Goal: Task Accomplishment & Management: Manage account settings

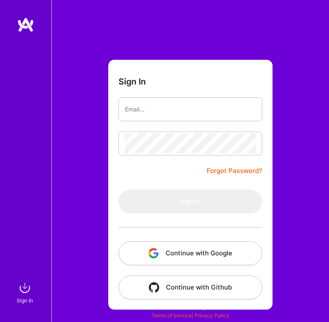
click at [188, 256] on button "Continue with Google" at bounding box center [190, 253] width 144 height 24
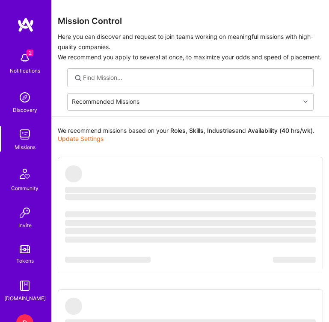
click at [21, 56] on img at bounding box center [24, 58] width 17 height 17
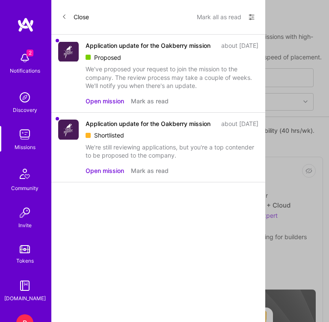
click at [75, 21] on button "Close" at bounding box center [75, 17] width 27 height 14
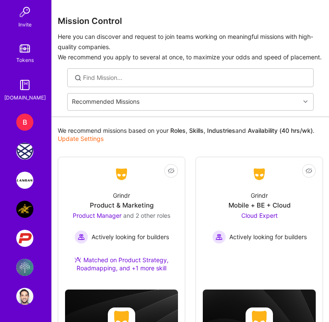
scroll to position [200, 0]
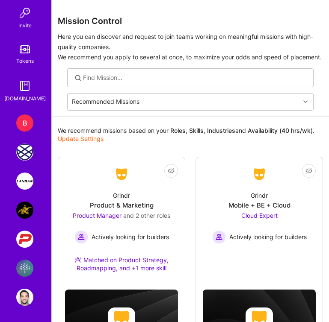
click at [28, 270] on img at bounding box center [24, 268] width 17 height 17
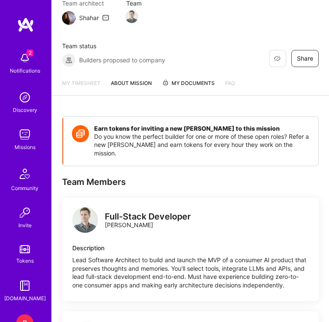
scroll to position [94, 0]
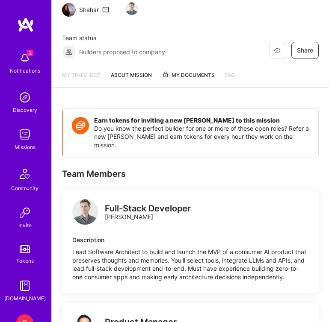
click at [91, 73] on link "My timesheet" at bounding box center [81, 79] width 38 height 16
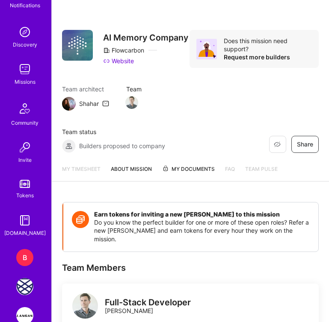
scroll to position [65, 0]
click at [22, 314] on img at bounding box center [24, 316] width 17 height 17
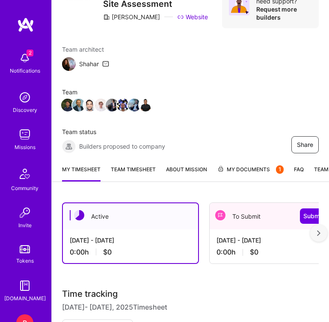
scroll to position [48, 0]
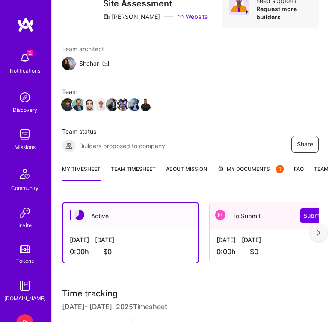
click at [227, 245] on div "[DATE] - [DATE] 0:00 h $0" at bounding box center [277, 246] width 136 height 34
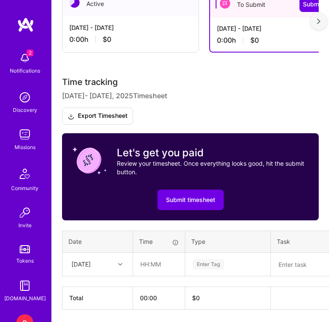
scroll to position [289, 0]
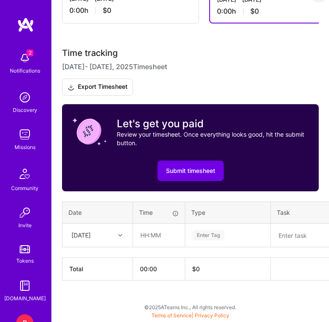
click at [108, 231] on div "[DATE]" at bounding box center [90, 236] width 47 height 14
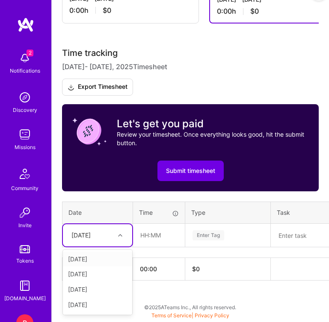
click at [98, 260] on div "[DATE]" at bounding box center [97, 259] width 69 height 15
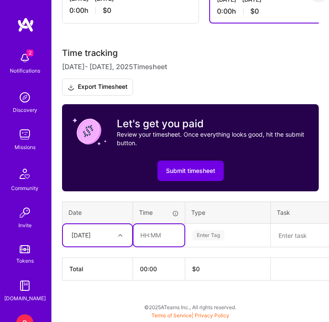
click at [153, 234] on input "text" at bounding box center [158, 235] width 51 height 22
type input "9"
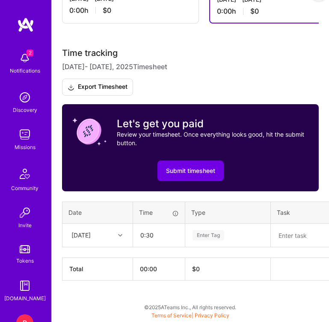
type input "00:30"
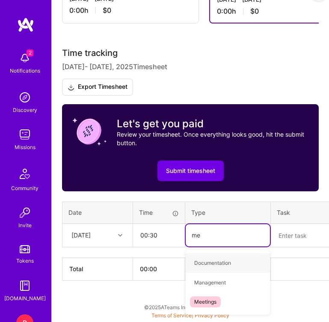
type input "mee"
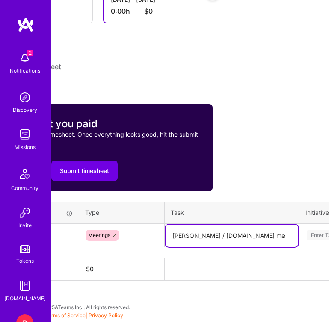
scroll to position [289, 107]
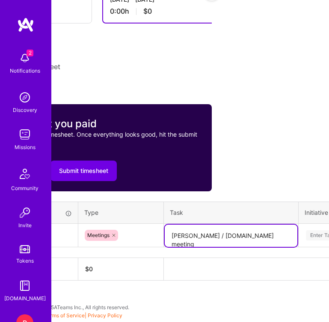
type textarea "[PERSON_NAME] / [DOMAIN_NAME] meeting"
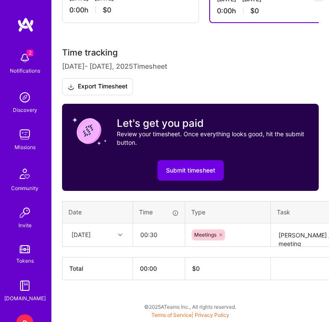
scroll to position [289, 100]
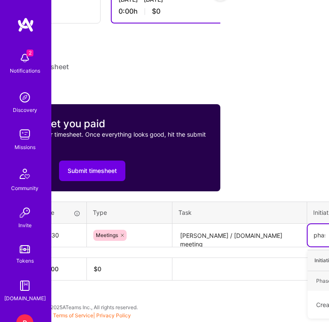
type input "phase"
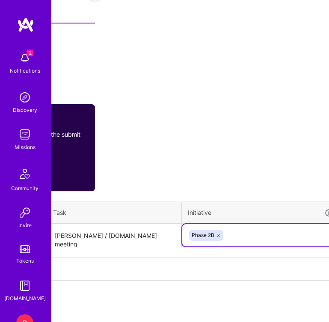
scroll to position [289, 235]
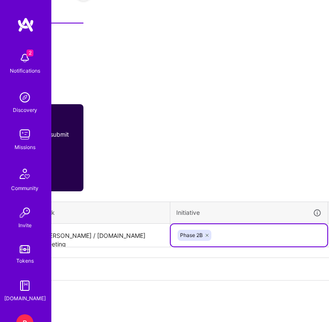
click at [204, 235] on icon at bounding box center [206, 235] width 5 height 5
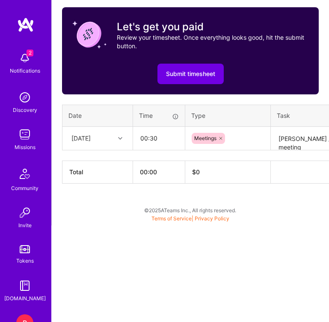
scroll to position [289, 0]
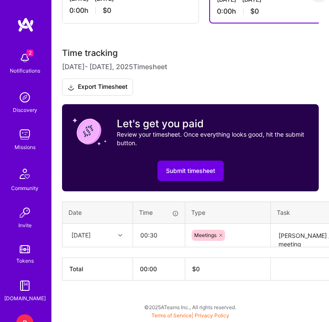
type input "SOW"
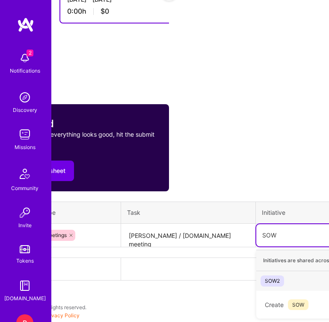
scroll to position [289, 155]
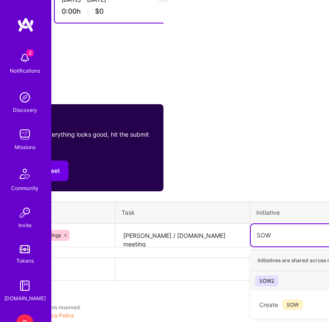
click at [272, 276] on span "SOW2" at bounding box center [267, 281] width 24 height 11
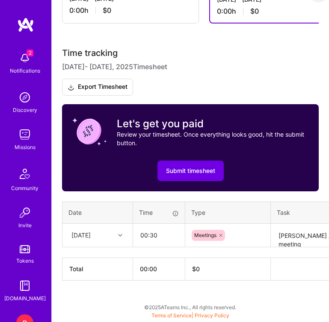
scroll to position [289, 263]
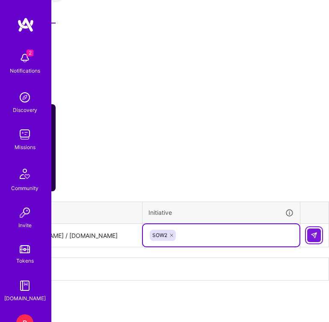
click at [312, 234] on img at bounding box center [313, 235] width 7 height 7
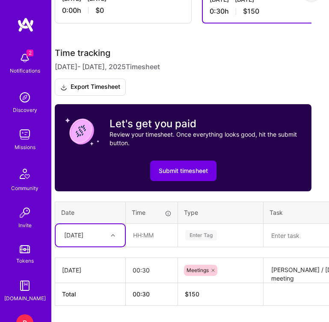
scroll to position [289, 9]
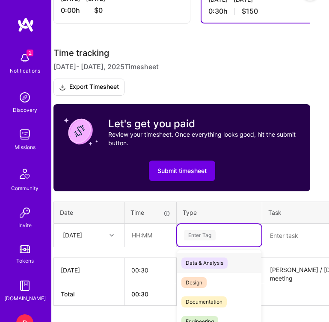
click at [182, 239] on div "Time tracking [DATE] - [DATE] Timesheet Export Timesheet Let's get you paid Rev…" at bounding box center [181, 176] width 256 height 257
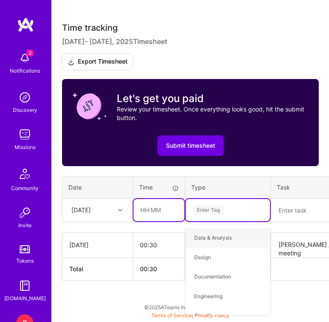
click at [159, 210] on input "text" at bounding box center [158, 210] width 51 height 22
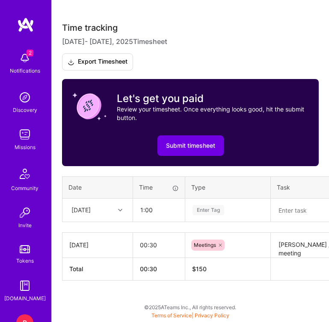
type input "01:00"
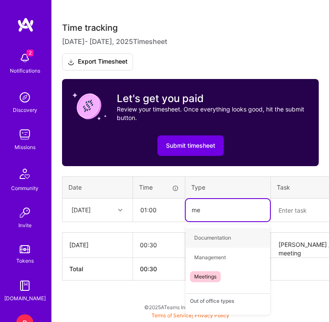
type input "mee"
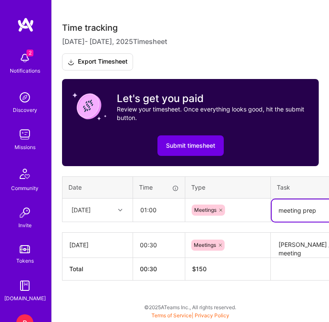
type textarea "meeting prep"
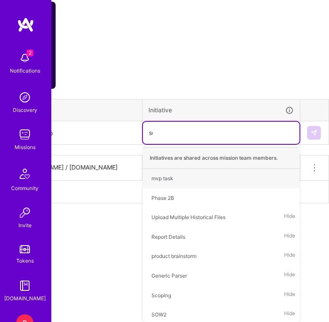
scroll to position [314, 263]
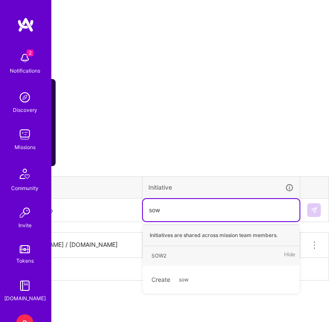
type input "sow2"
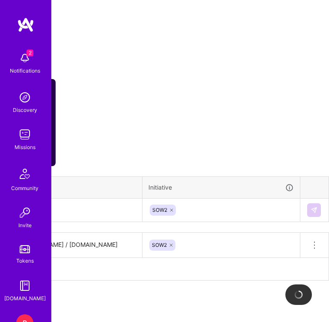
scroll to position [314, 0]
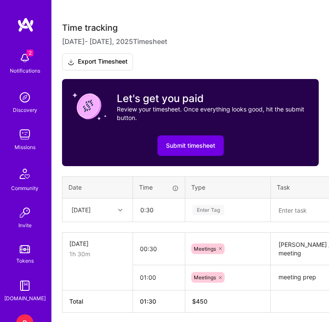
type input "00:30"
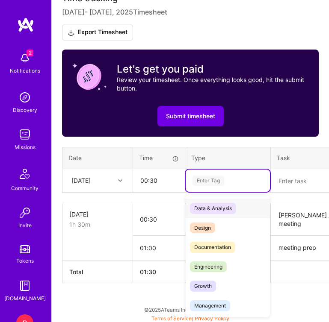
scroll to position [347, 0]
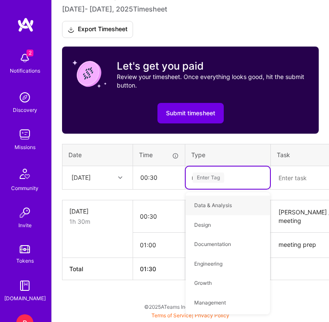
type input "mee"
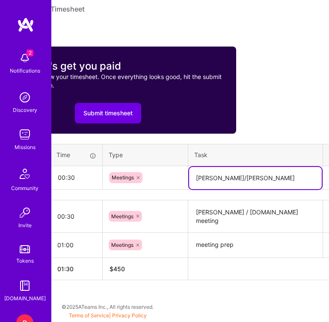
scroll to position [347, 261]
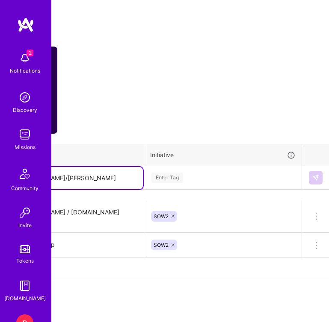
type textarea "[PERSON_NAME]/[PERSON_NAME]"
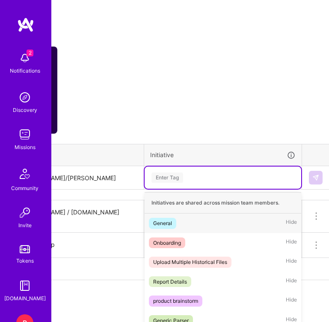
scroll to position [392, 0]
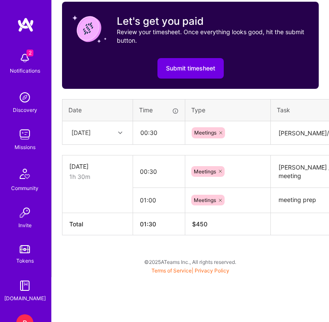
type input "e"
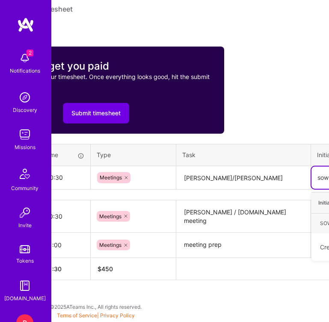
type input "sow2"
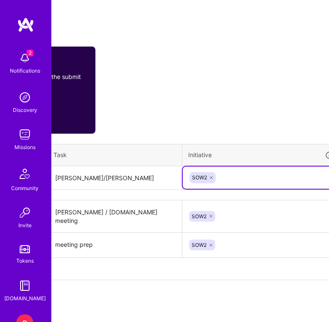
scroll to position [347, 263]
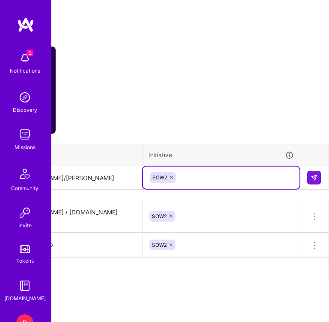
click at [306, 180] on td at bounding box center [314, 178] width 29 height 24
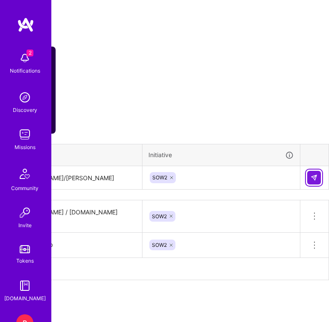
click at [312, 180] on img at bounding box center [313, 177] width 7 height 7
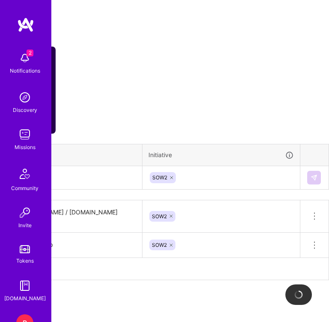
scroll to position [347, 0]
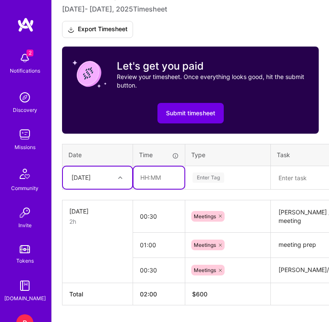
click at [161, 182] on input "text" at bounding box center [158, 178] width 51 height 22
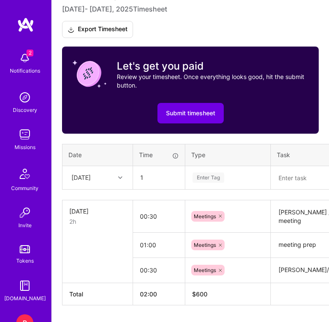
type input "01:00"
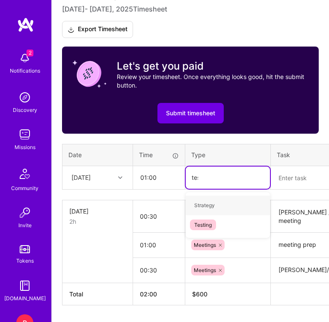
type input "test"
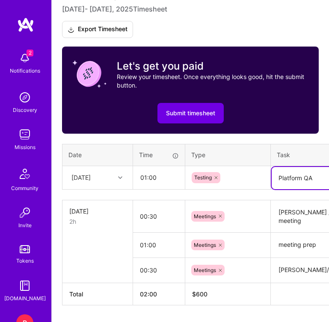
type textarea "Platform QA"
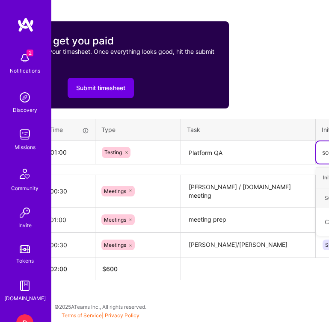
type input "sow"
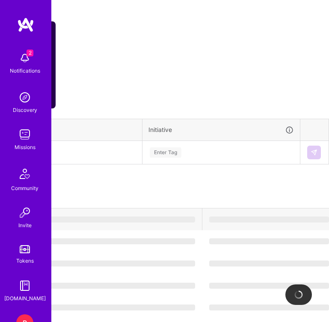
scroll to position [372, 0]
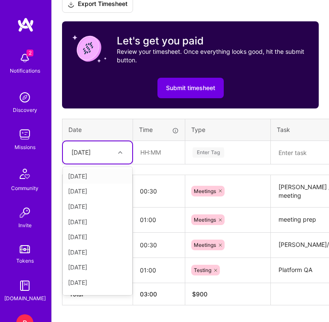
click at [121, 153] on icon at bounding box center [120, 152] width 4 height 4
click at [107, 179] on div "[DATE]" at bounding box center [97, 176] width 69 height 15
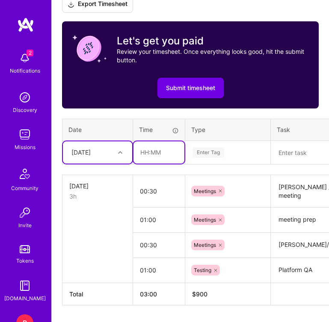
click at [174, 156] on input "text" at bounding box center [158, 152] width 51 height 22
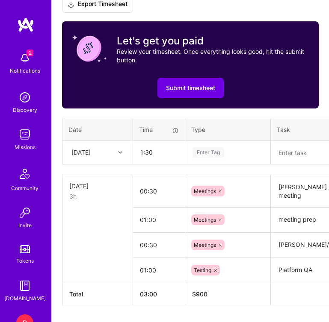
type input "01:30"
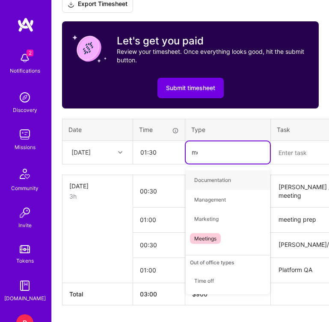
type input "mee"
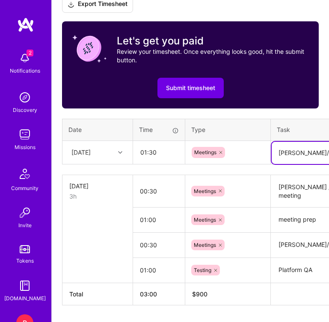
type textarea "[PERSON_NAME]/[PERSON_NAME]"
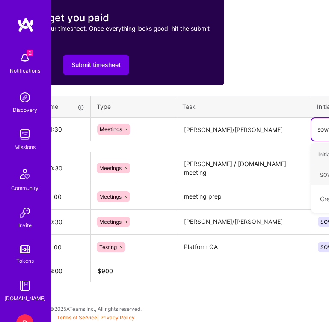
type input "sow2"
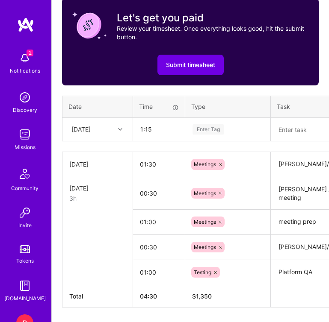
type input "01:15"
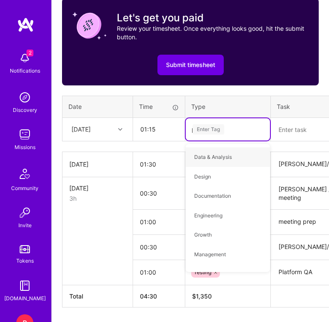
type input "pl"
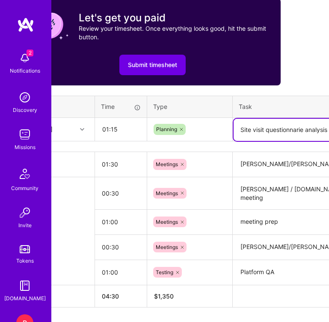
type textarea "Site visit questionnarie analysis"
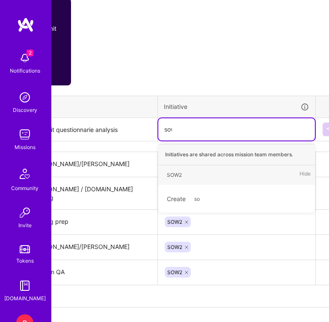
type input "sow2"
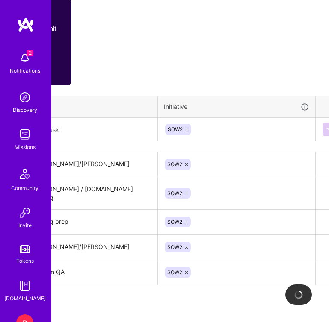
scroll to position [395, 0]
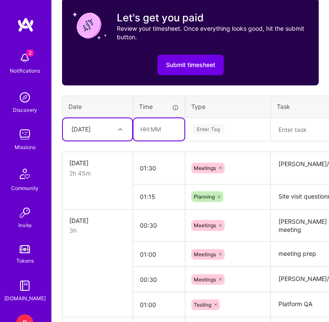
click at [163, 129] on input "text" at bounding box center [158, 129] width 51 height 22
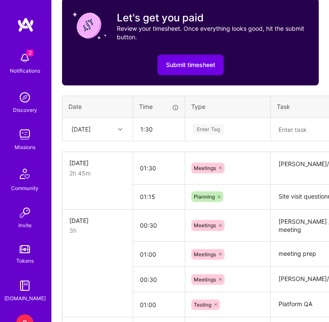
type input "01:30"
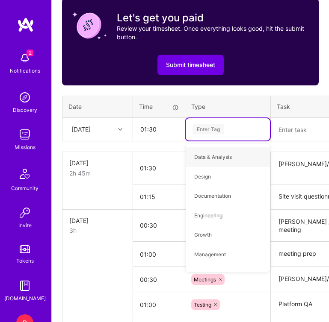
type input "p"
type input "man"
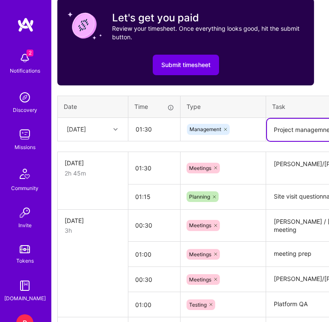
scroll to position [395, 6]
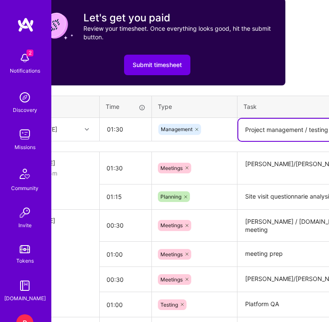
type textarea "Project management / testing"
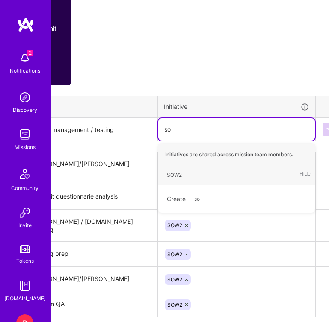
type input "sow"
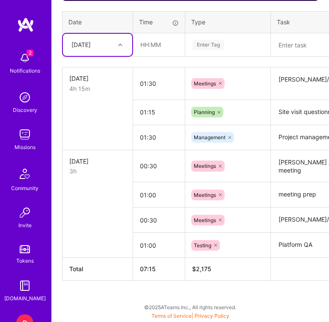
scroll to position [480, 0]
click at [123, 50] on div at bounding box center [121, 45] width 13 height 14
click at [123, 50] on div at bounding box center [121, 44] width 13 height 11
click at [149, 44] on input "text" at bounding box center [158, 45] width 51 height 22
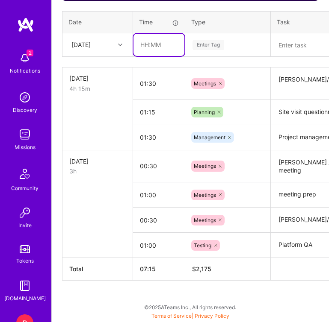
type input "3"
type input "02:00"
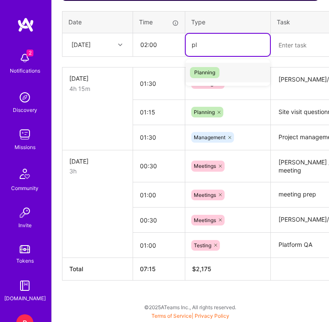
type input "pla"
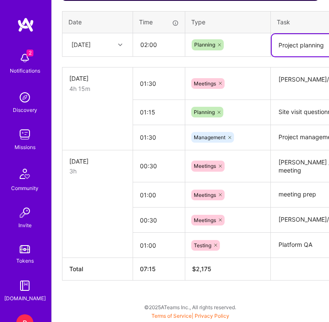
type textarea "Project planning"
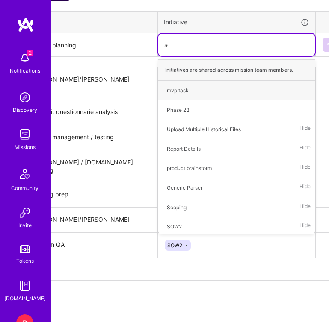
type input "sow"
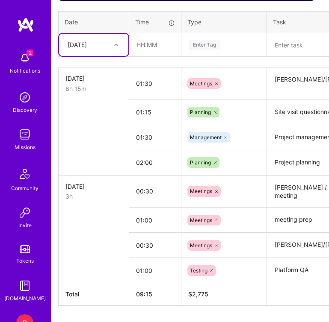
scroll to position [480, 2]
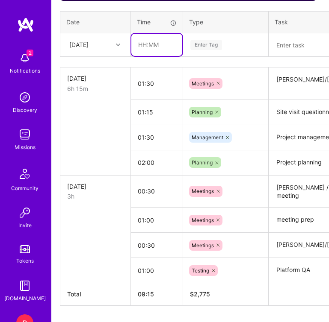
click at [160, 43] on input "text" at bounding box center [156, 45] width 51 height 22
type input "1"
type input "00:15"
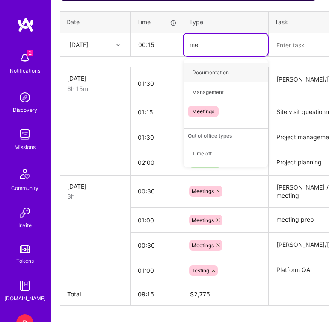
type input "mee"
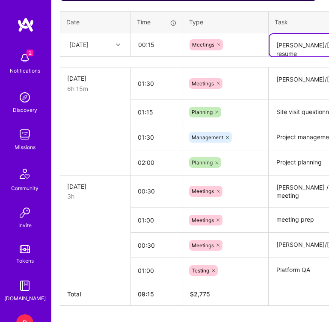
scroll to position [480, 9]
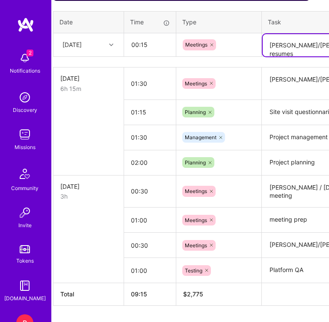
type textarea "[PERSON_NAME]/[PERSON_NAME] resumes"
click at [99, 47] on div "[DATE]" at bounding box center [81, 45] width 47 height 14
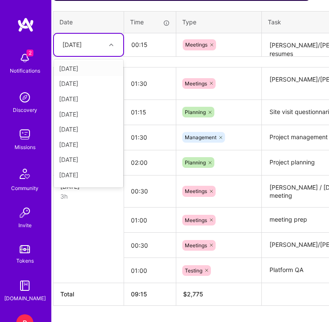
type input "f"
click at [93, 71] on div "[DATE]" at bounding box center [88, 68] width 69 height 15
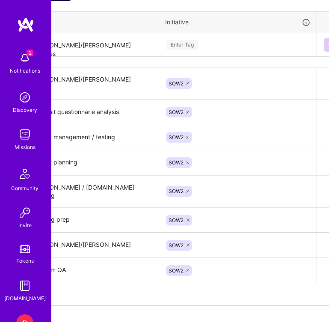
scroll to position [480, 263]
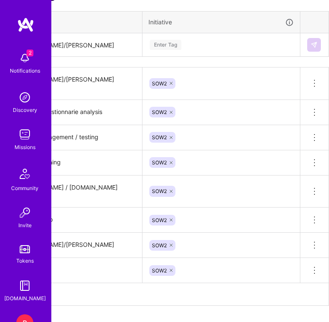
click at [240, 46] on div "Enter Tag" at bounding box center [221, 45] width 144 height 10
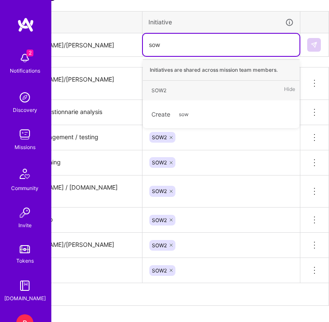
type input "sow2"
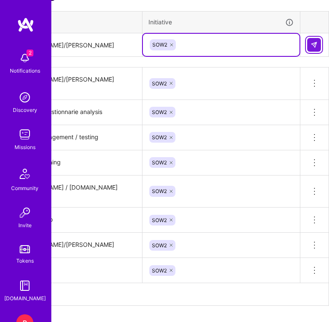
click at [310, 44] on button at bounding box center [314, 45] width 14 height 14
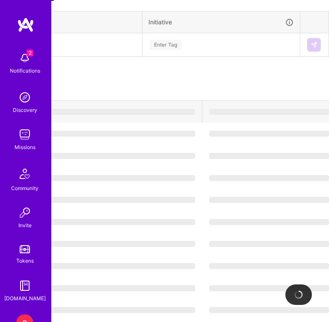
scroll to position [480, 0]
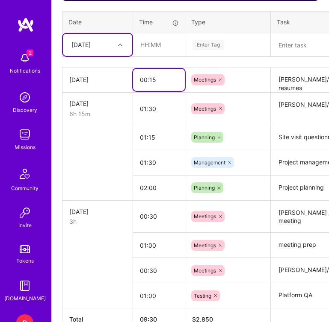
click at [151, 81] on input "00:15" at bounding box center [159, 80] width 52 height 22
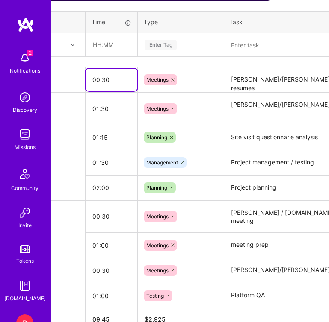
type input "00:30"
click at [288, 79] on textarea "[PERSON_NAME]/[PERSON_NAME] resumes" at bounding box center [290, 80] width 132 height 24
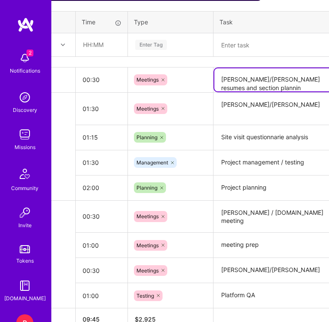
scroll to position [480, 66]
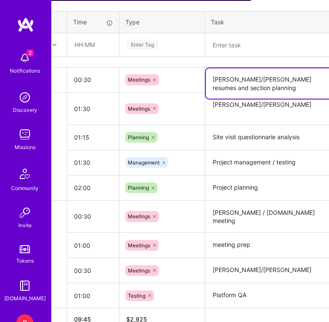
type textarea "[PERSON_NAME]/[PERSON_NAME] resumes and section planning"
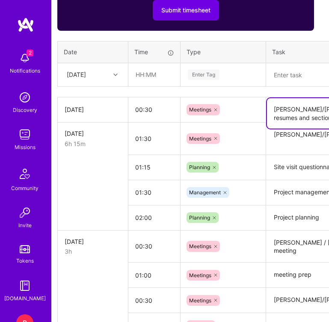
scroll to position [450, 0]
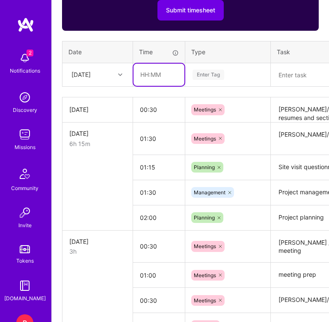
click at [165, 80] on input "text" at bounding box center [158, 75] width 51 height 22
type input "00:30"
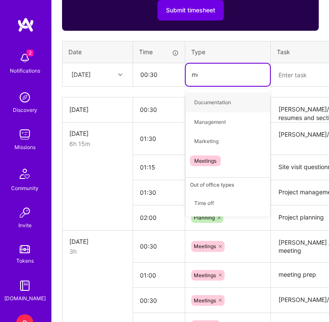
type input "mee"
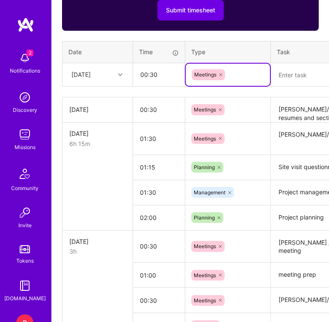
type textarea "h"
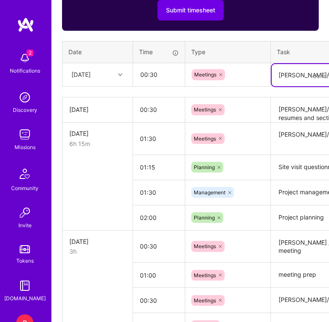
type textarea "[PERSON_NAME]/[PERSON_NAME]"
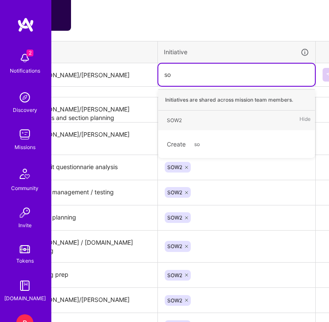
type input "sow"
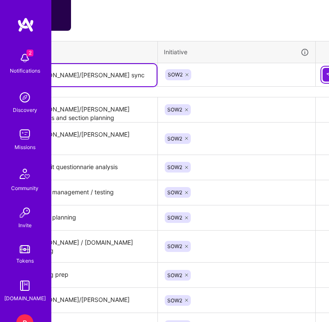
type textarea "[PERSON_NAME]/[PERSON_NAME] sync"
click at [323, 79] on button at bounding box center [329, 75] width 14 height 14
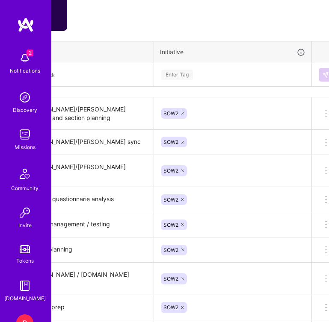
scroll to position [450, 263]
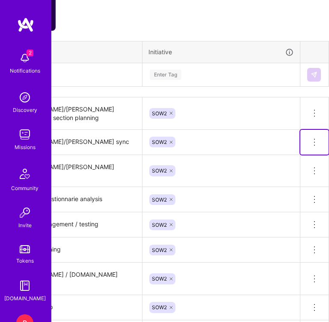
click at [306, 144] on button at bounding box center [314, 142] width 28 height 25
click at [291, 152] on button "Delete row" at bounding box center [293, 157] width 44 height 21
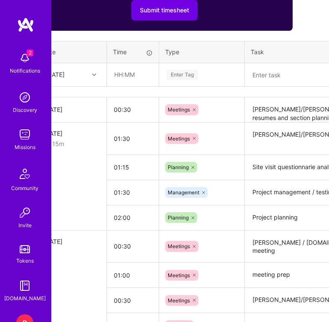
scroll to position [450, 0]
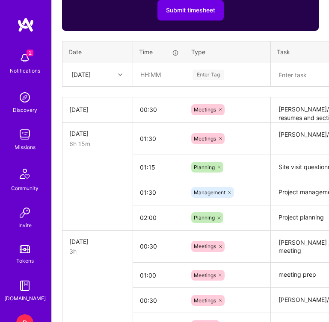
click at [119, 80] on div at bounding box center [121, 75] width 13 height 14
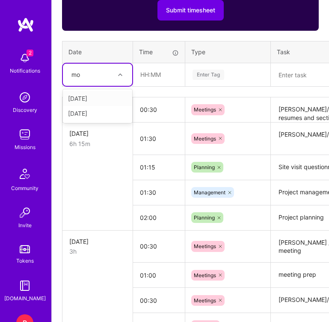
type input "mon"
click at [106, 101] on div "[DATE]" at bounding box center [97, 98] width 69 height 15
click at [144, 81] on input "text" at bounding box center [158, 75] width 51 height 22
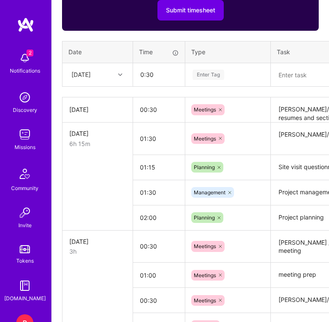
type input "00:30"
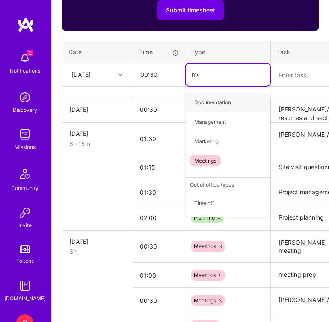
type input "mee"
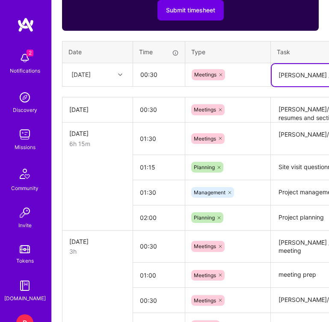
type textarea "[PERSON_NAME] / [PERSON_NAME] sync"
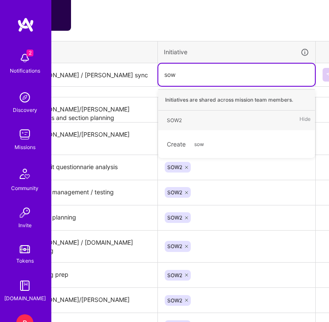
type input "sow2"
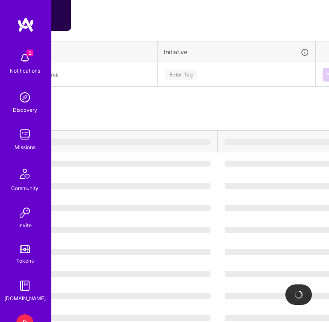
scroll to position [450, 0]
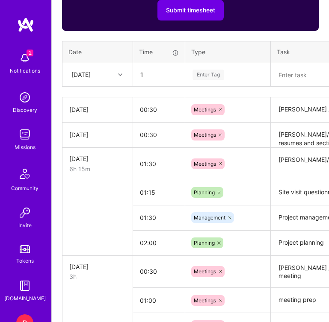
type input "01:00"
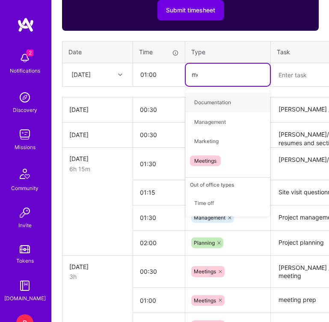
type input "mee"
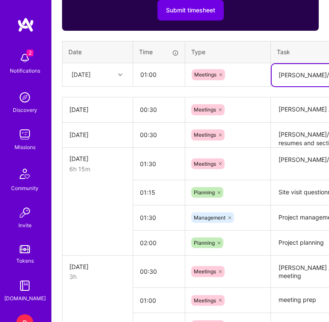
type textarea "[PERSON_NAME]/[PERSON_NAME]"
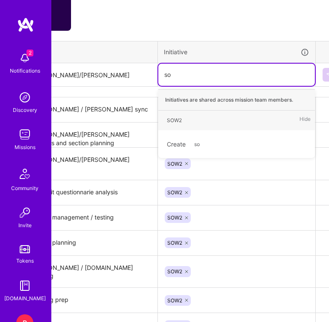
type input "sow"
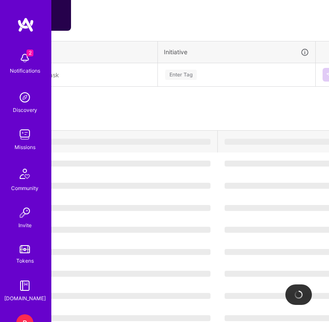
scroll to position [450, 0]
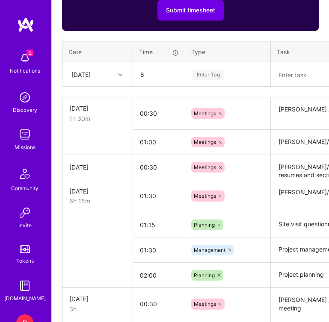
type input "08:00"
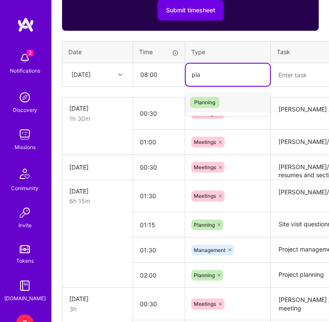
type input "plan"
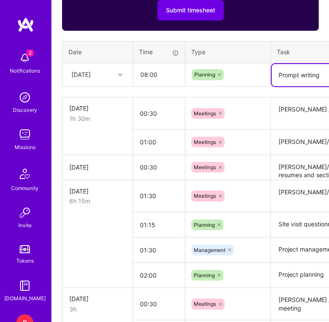
type textarea "Prompt writing"
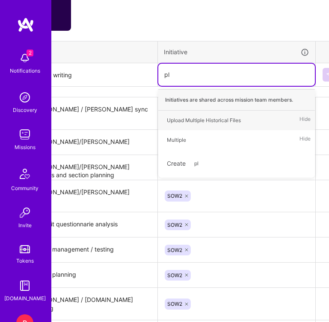
type input "p"
type input "sow"
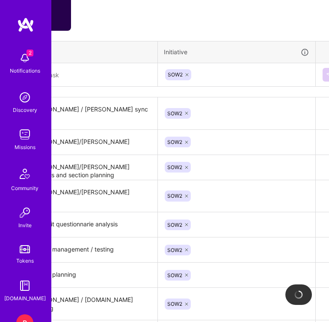
scroll to position [450, 0]
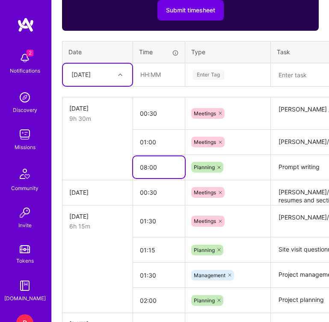
click at [149, 168] on input "08:00" at bounding box center [159, 167] width 52 height 22
type input "06:00"
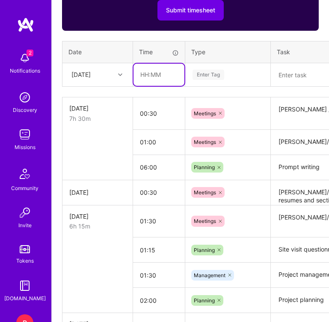
click at [151, 74] on input "text" at bounding box center [158, 75] width 51 height 22
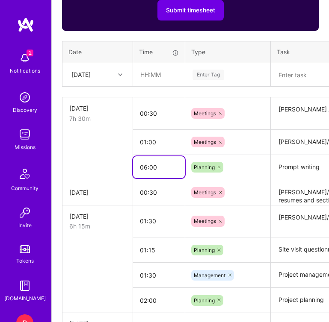
click at [144, 164] on input "06:00" at bounding box center [159, 167] width 52 height 22
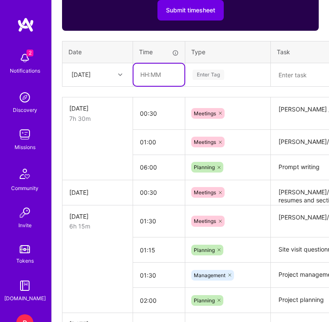
click at [159, 71] on input "text" at bounding box center [158, 75] width 51 height 22
type input "0"
type input "01:00"
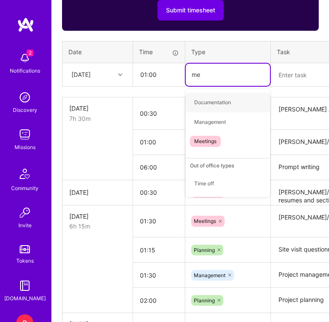
type input "mee"
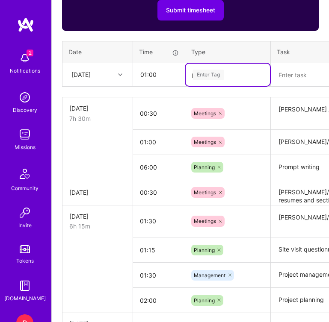
type input "plan"
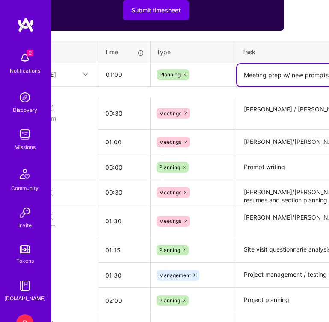
type textarea "Meeting prep w/ new prompts"
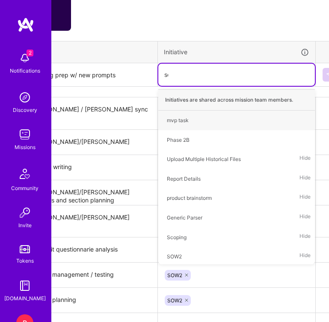
type input "sow"
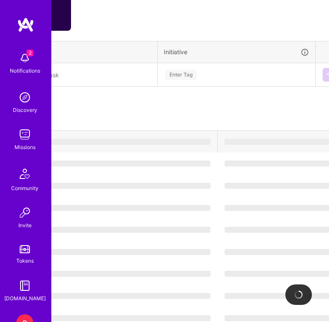
scroll to position [450, 0]
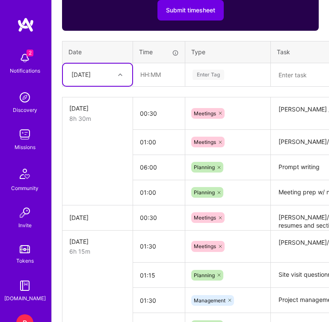
click at [124, 73] on div at bounding box center [121, 74] width 13 height 11
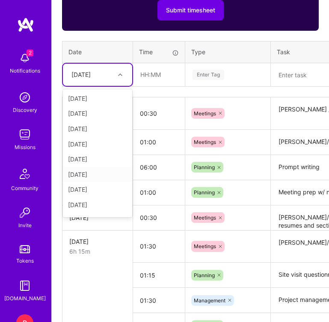
click at [92, 179] on div "[DATE]" at bounding box center [97, 174] width 69 height 15
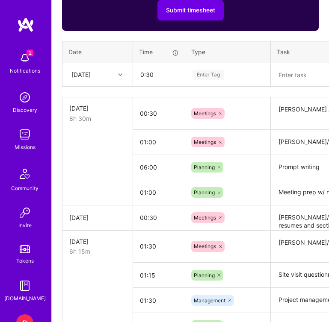
type input "00:30"
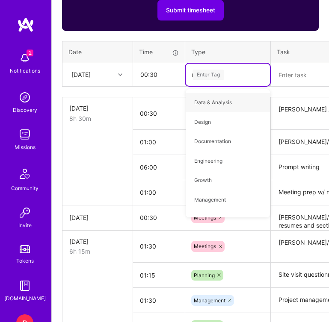
type input "mee"
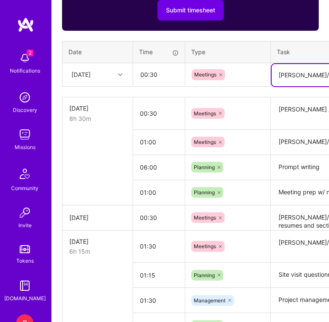
type textarea "[PERSON_NAME]/[PERSON_NAME] sync"
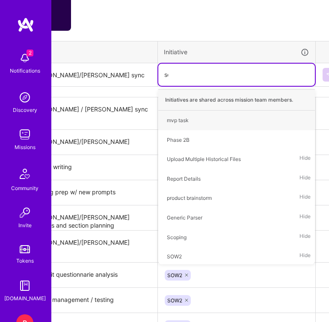
type input "sow"
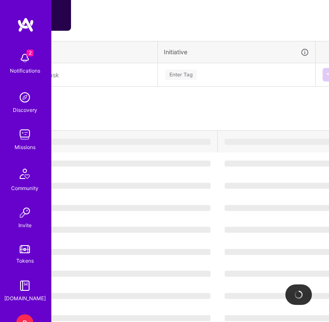
scroll to position [450, 0]
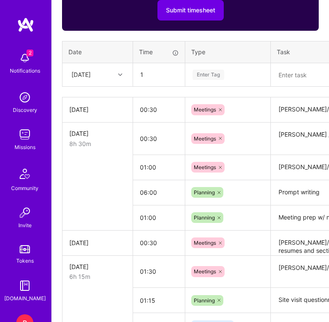
type input "01:00"
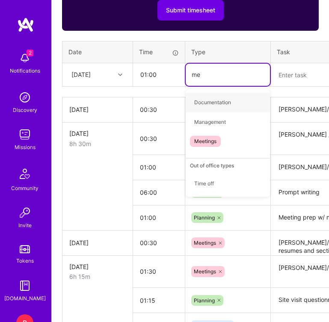
type input "mee"
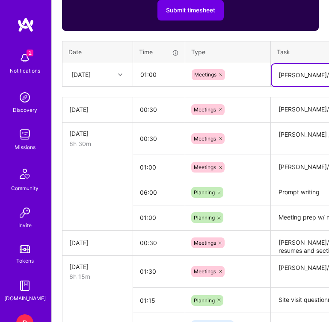
type textarea "[PERSON_NAME]/[PERSON_NAME]"
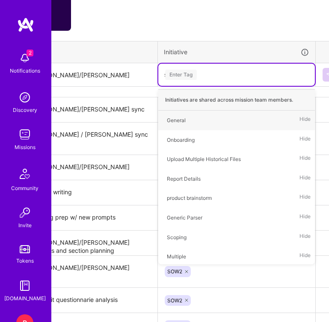
type input "sow"
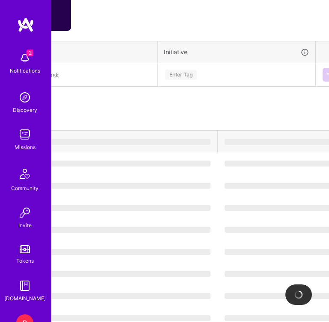
scroll to position [450, 0]
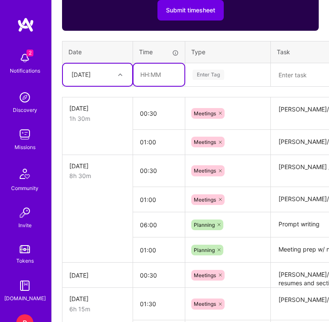
click at [173, 71] on input "text" at bounding box center [158, 75] width 51 height 22
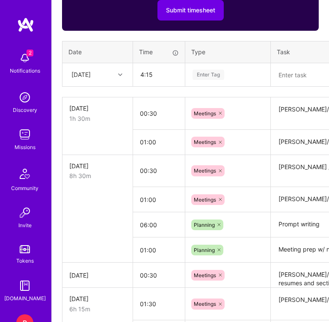
type input "04:15"
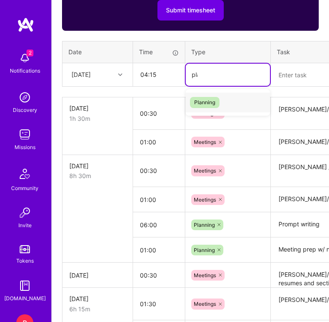
type input "plan"
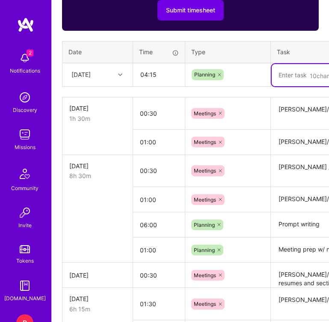
type textarea "p"
type textarea "Prompt writing"
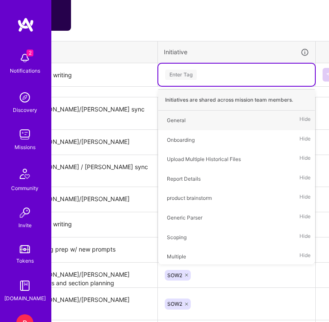
type input "p"
type input "sow"
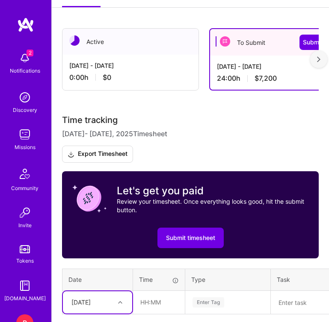
scroll to position [434, 0]
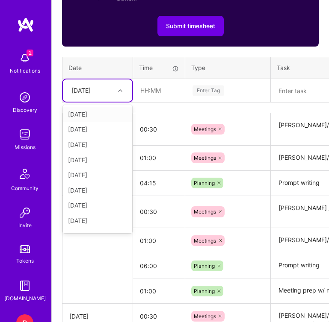
click at [91, 92] on div "[DATE]" at bounding box center [80, 90] width 19 height 9
click at [84, 206] on div "[DATE]" at bounding box center [97, 205] width 69 height 15
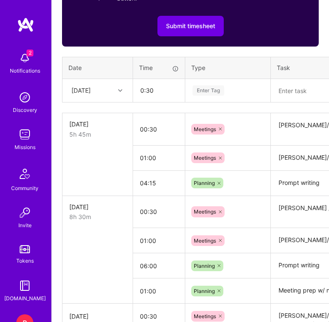
type input "00:30"
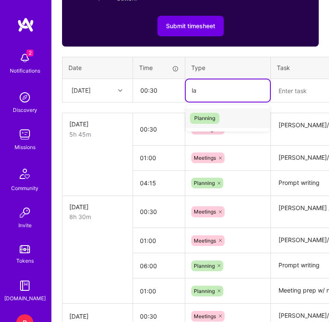
type input "l"
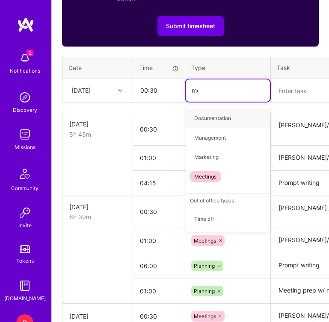
type input "mee"
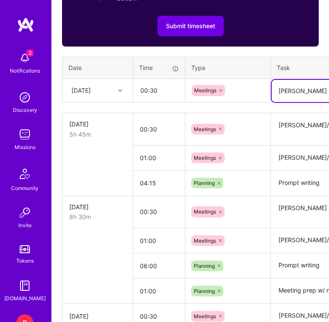
type textarea "[PERSON_NAME] weekly"
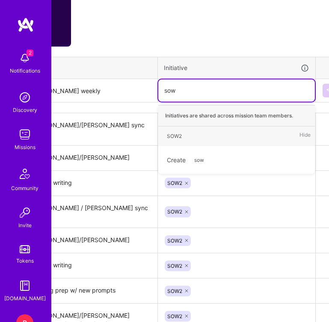
type input "sow2"
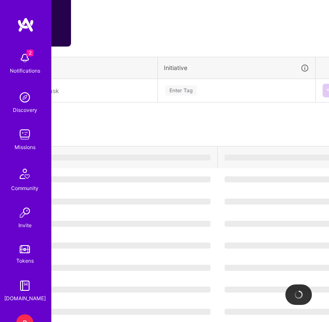
scroll to position [434, 0]
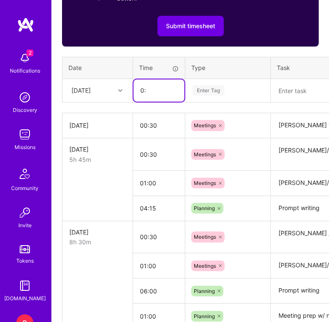
type input "0"
type input "00:30"
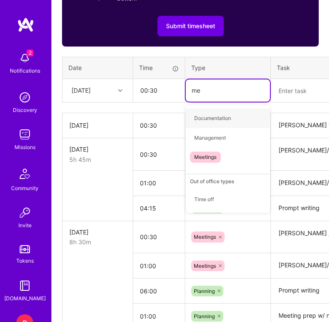
type input "mee"
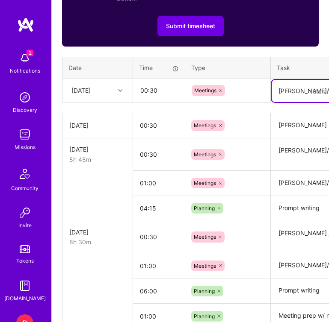
type textarea "[PERSON_NAME]/[PERSON_NAME]"
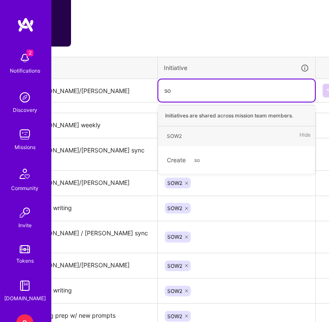
type input "sow"
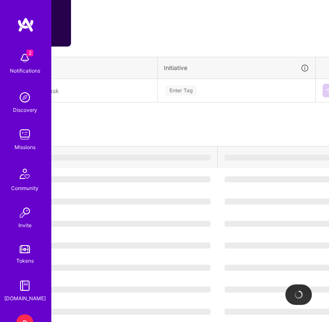
scroll to position [434, 0]
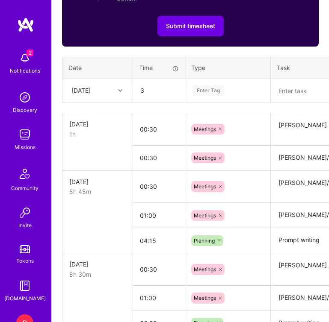
type input "03:00"
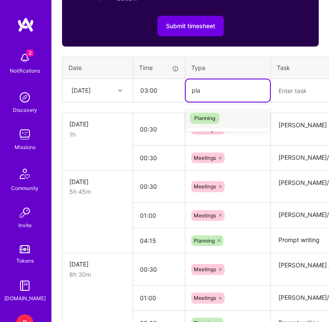
type input "plan"
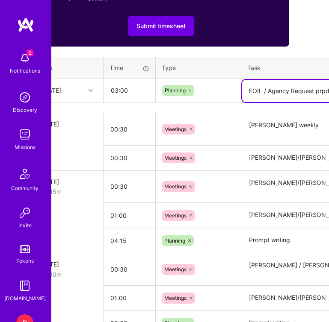
scroll to position [434, 36]
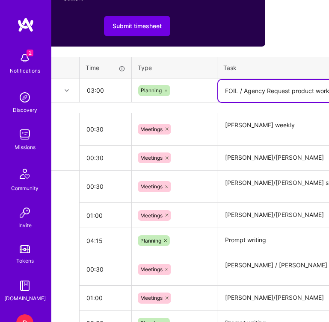
type textarea "FOIL / Agency Request product work"
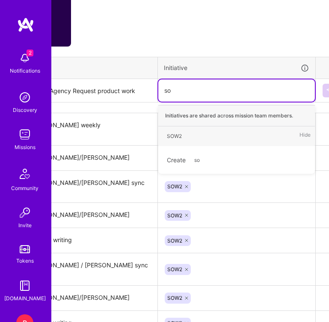
type input "sow"
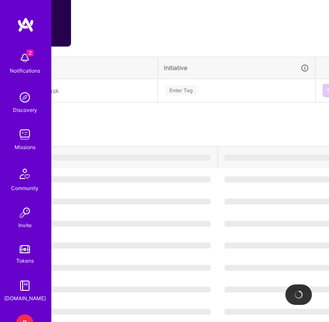
scroll to position [434, 0]
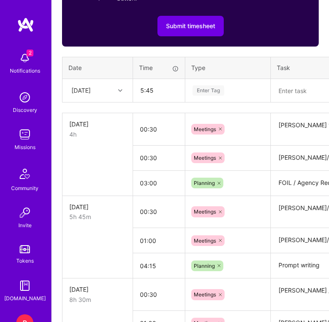
type input "05:45"
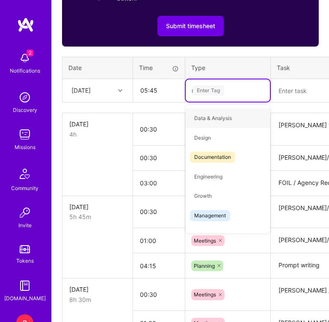
type input "me"
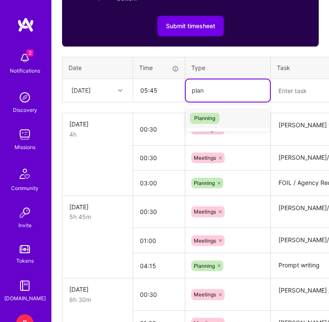
type input "plann"
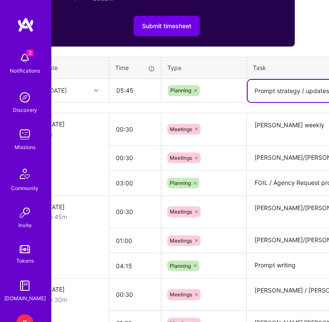
type textarea "Prompt strategy / updates"
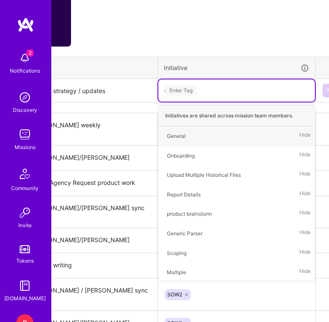
type input "sow"
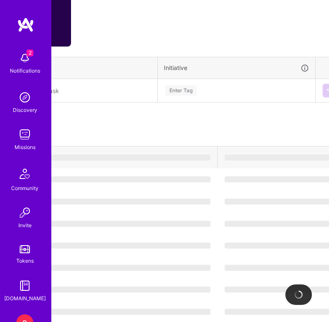
scroll to position [434, 0]
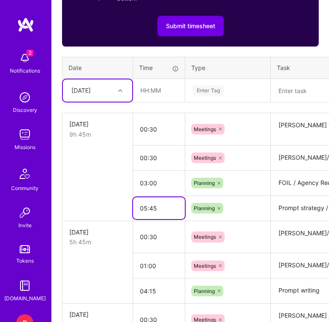
click at [145, 207] on input "05:45" at bounding box center [159, 208] width 52 height 22
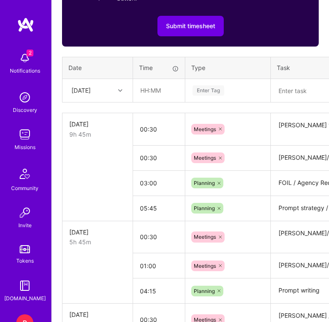
click at [118, 176] on td at bounding box center [97, 182] width 71 height 25
click at [140, 90] on input "text" at bounding box center [158, 90] width 51 height 22
type input "01:00"
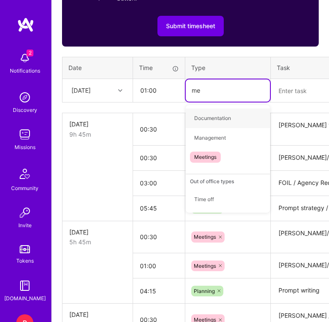
type input "mee"
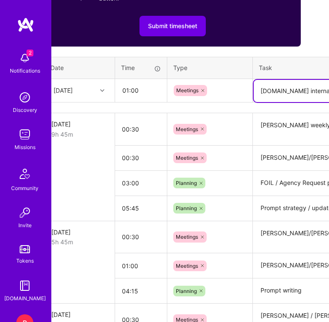
type textarea "[DOMAIN_NAME] internal meeting"
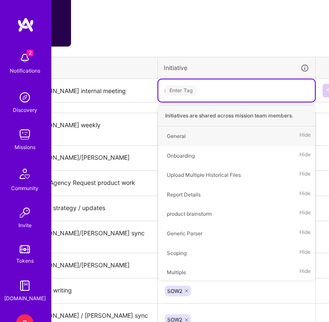
type input "sow"
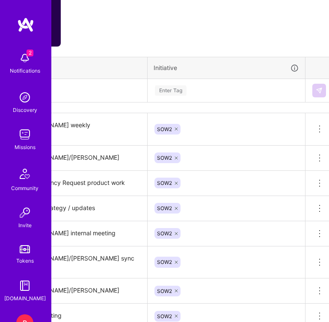
scroll to position [434, 263]
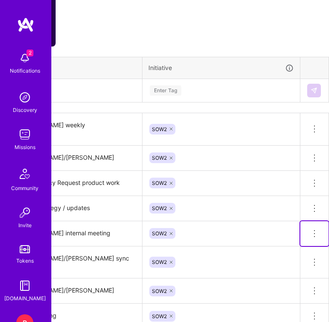
click at [313, 234] on icon at bounding box center [314, 234] width 10 height 10
click at [295, 249] on button "Delete row" at bounding box center [293, 248] width 44 height 21
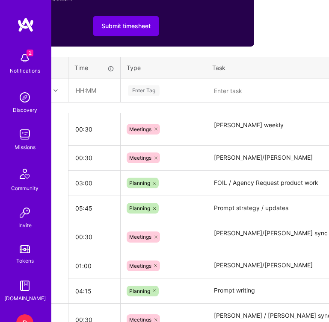
scroll to position [434, 0]
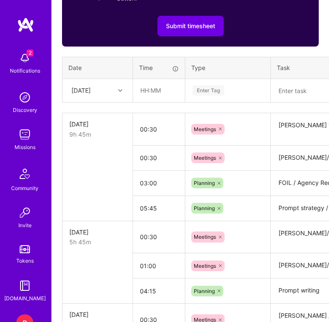
click at [126, 91] on div at bounding box center [121, 90] width 13 height 11
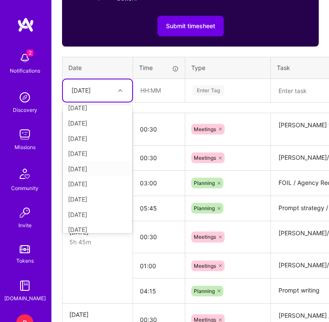
scroll to position [26, 0]
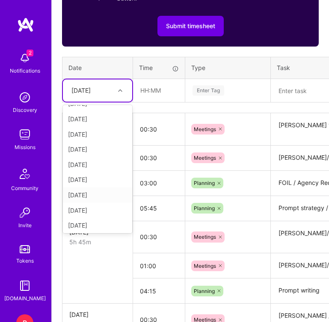
click at [88, 191] on div "[DATE]" at bounding box center [97, 195] width 69 height 15
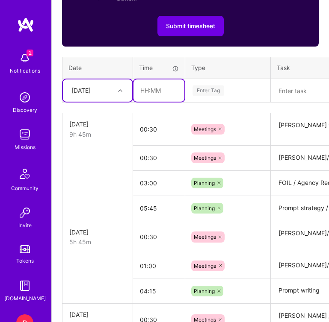
click at [151, 89] on input "text" at bounding box center [158, 90] width 51 height 22
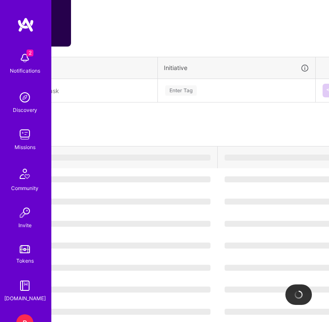
scroll to position [434, 0]
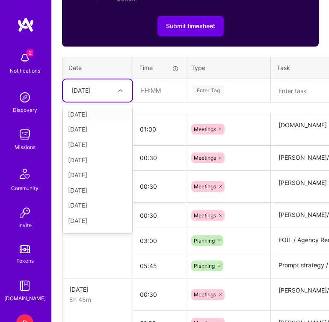
click at [71, 91] on div "[DATE]" at bounding box center [80, 90] width 19 height 9
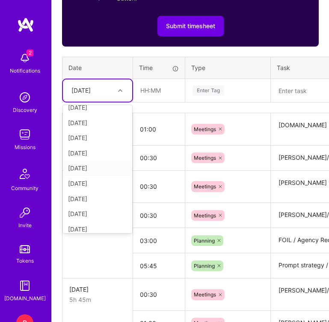
scroll to position [38, 0]
click at [88, 195] on div "[DATE]" at bounding box center [97, 197] width 69 height 15
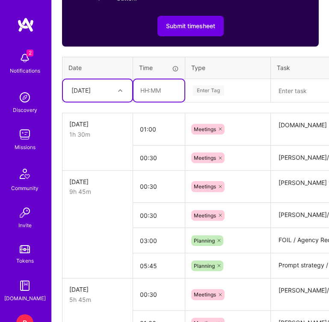
click at [141, 94] on input "text" at bounding box center [158, 90] width 51 height 22
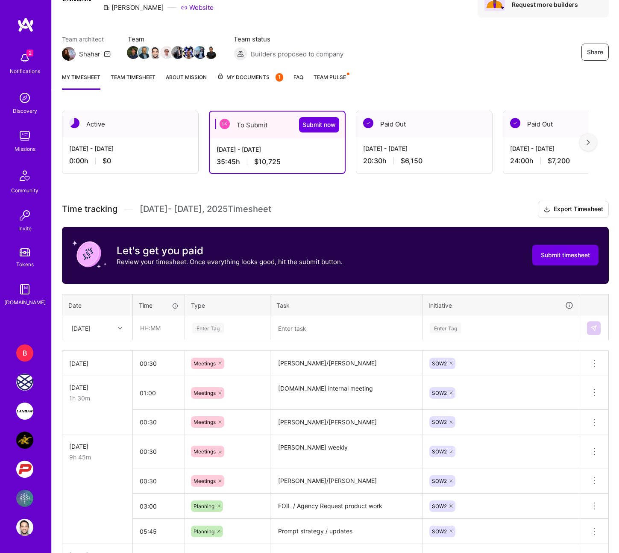
scroll to position [50, 0]
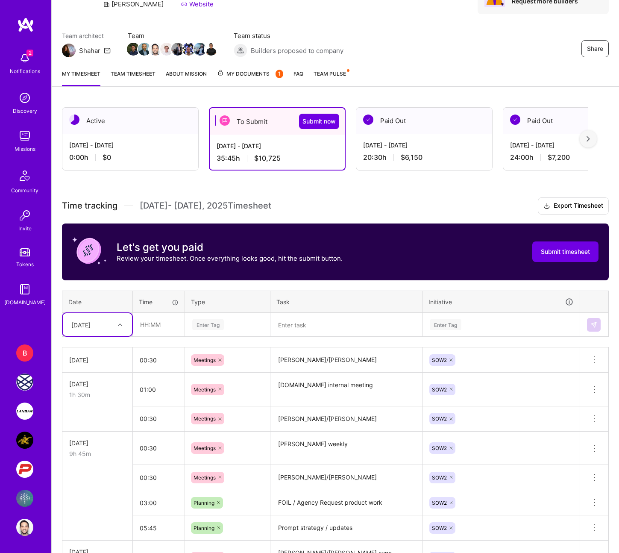
click at [128, 322] on div "[DATE]" at bounding box center [97, 324] width 69 height 23
click at [92, 322] on div "[DATE]" at bounding box center [97, 438] width 69 height 16
click at [165, 322] on input "text" at bounding box center [158, 324] width 51 height 23
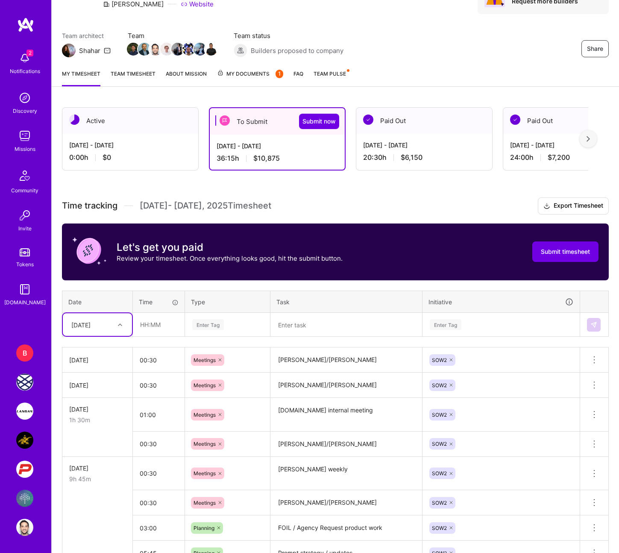
click at [74, 322] on div "[DATE]" at bounding box center [80, 324] width 19 height 9
click at [97, 322] on div "[DATE]" at bounding box center [97, 442] width 69 height 16
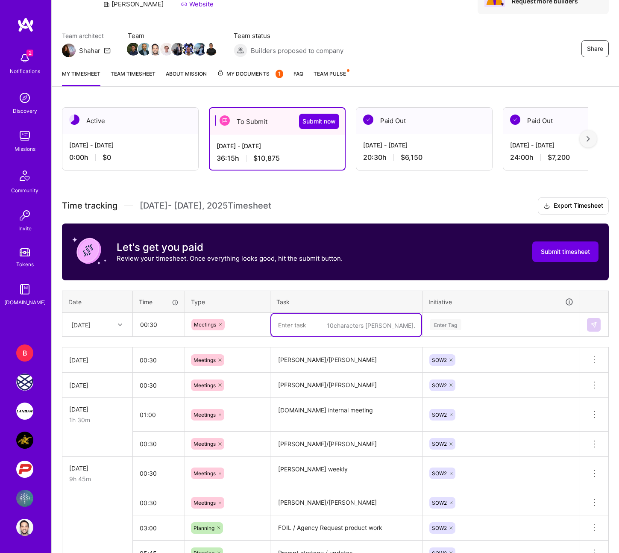
paste textarea "March and Rob."
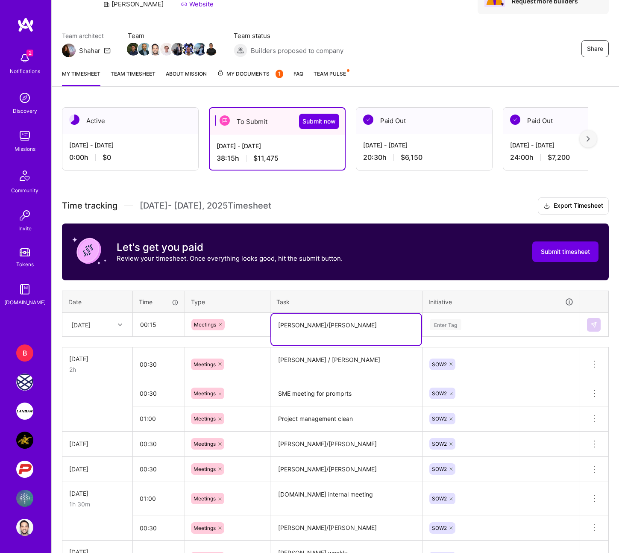
scroll to position [0, 0]
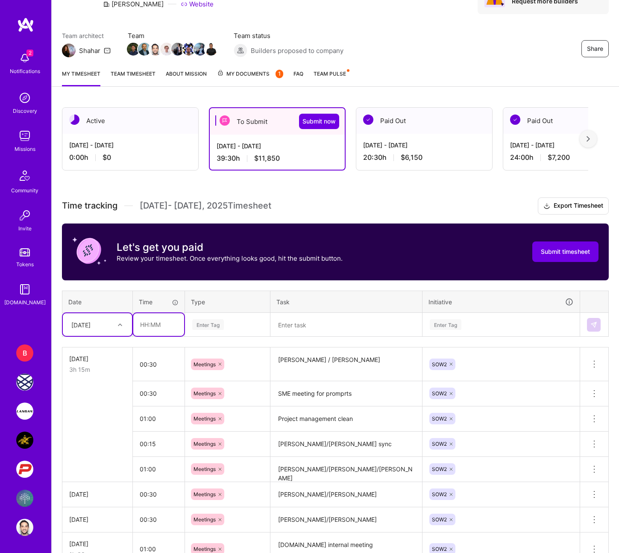
click at [167, 318] on input "text" at bounding box center [158, 324] width 51 height 23
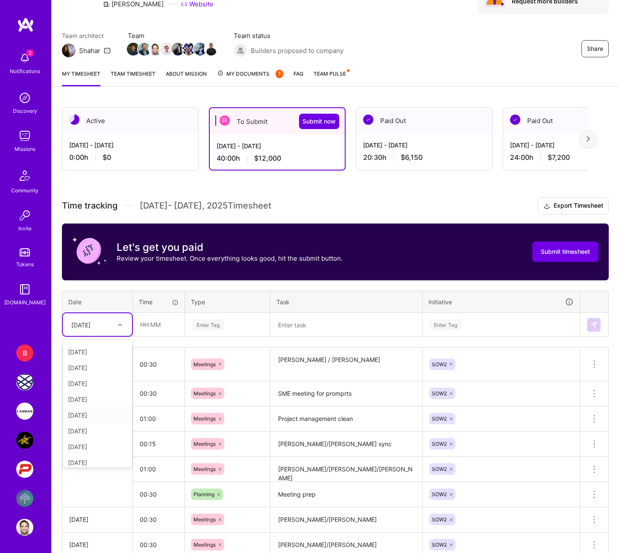
scroll to position [97, 0]
click at [92, 322] on div "[DATE]" at bounding box center [97, 458] width 69 height 16
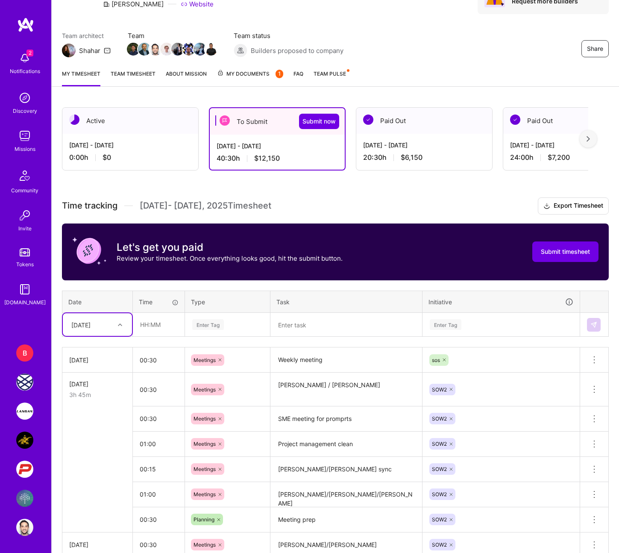
click at [442, 322] on div at bounding box center [444, 360] width 9 height 12
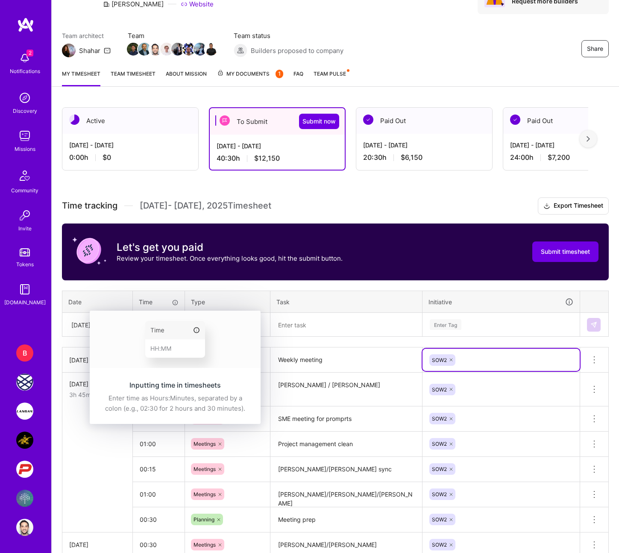
click at [156, 322] on img at bounding box center [175, 339] width 171 height 57
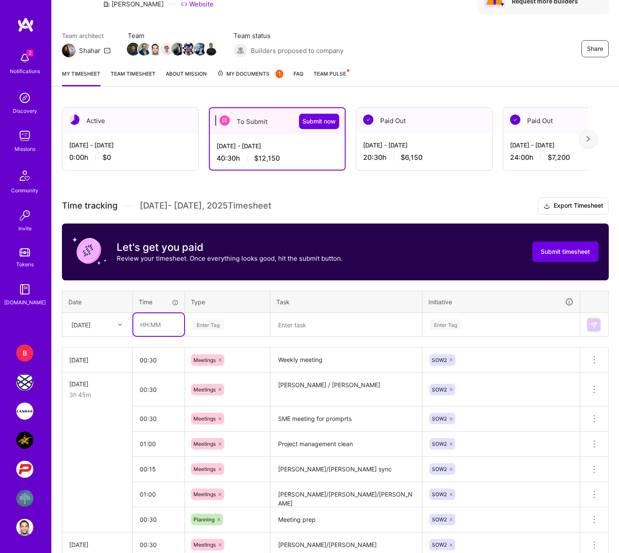
click at [150, 322] on input "text" at bounding box center [158, 324] width 51 height 23
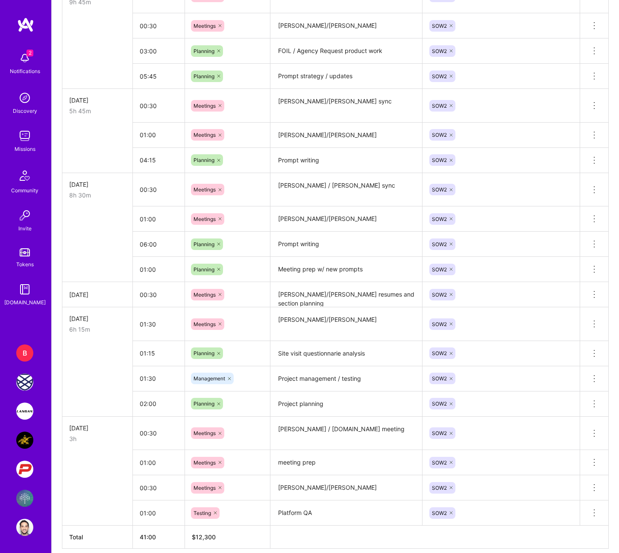
scroll to position [745, 0]
click at [327, 168] on textarea "Prompt writing" at bounding box center [346, 161] width 150 height 24
click at [327, 168] on textarea "Prompt writing" at bounding box center [346, 160] width 150 height 23
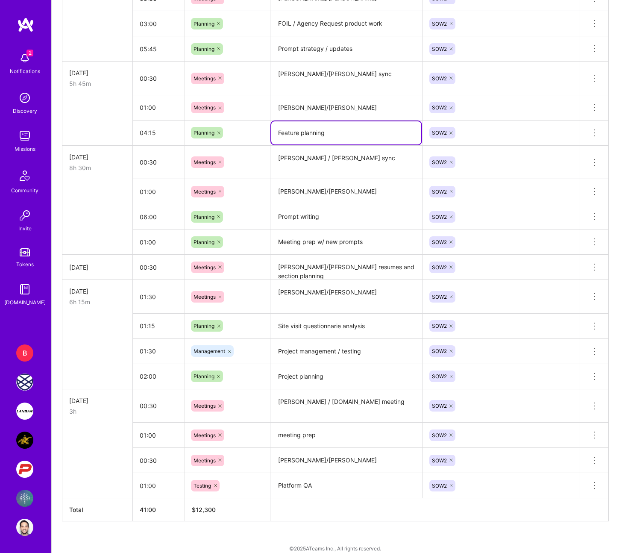
scroll to position [783, 0]
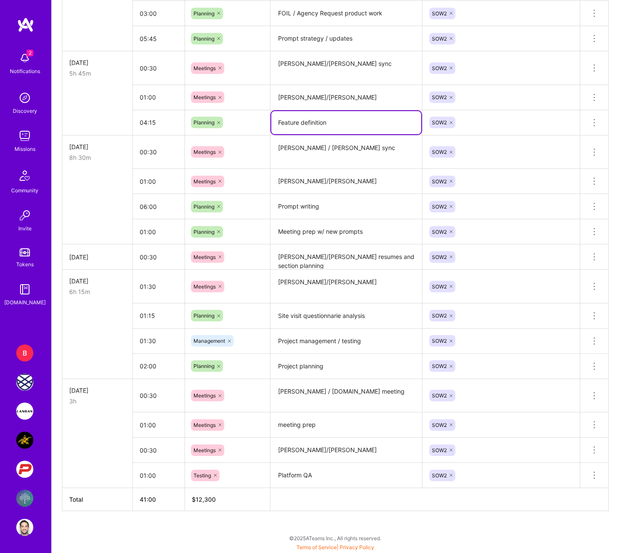
click at [318, 213] on textarea "Prompt writing" at bounding box center [346, 207] width 150 height 24
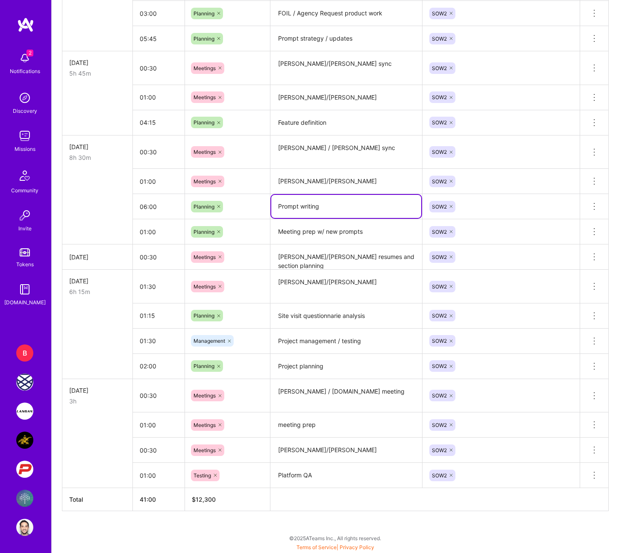
click at [318, 213] on textarea "Prompt writing" at bounding box center [346, 206] width 150 height 23
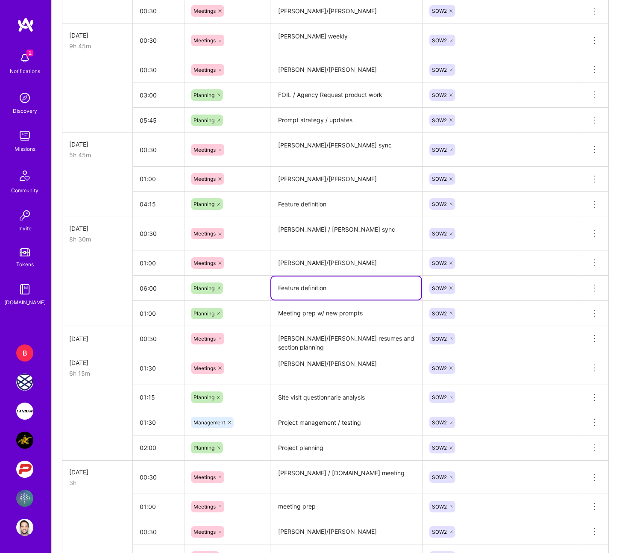
scroll to position [693, 0]
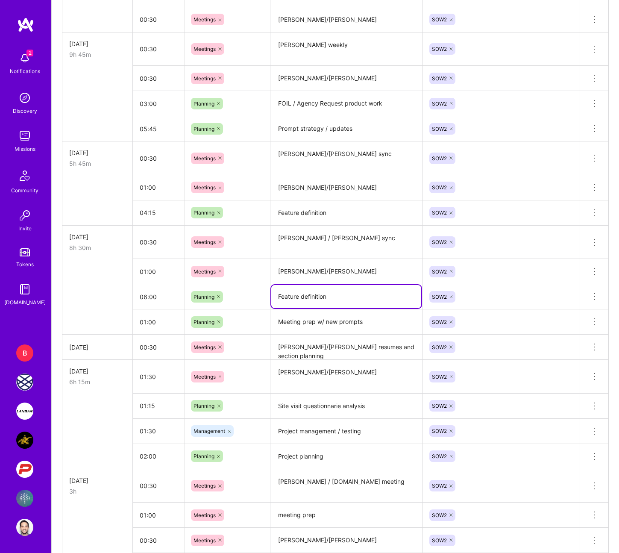
click at [361, 199] on textarea "[PERSON_NAME]/[PERSON_NAME]" at bounding box center [346, 188] width 150 height 24
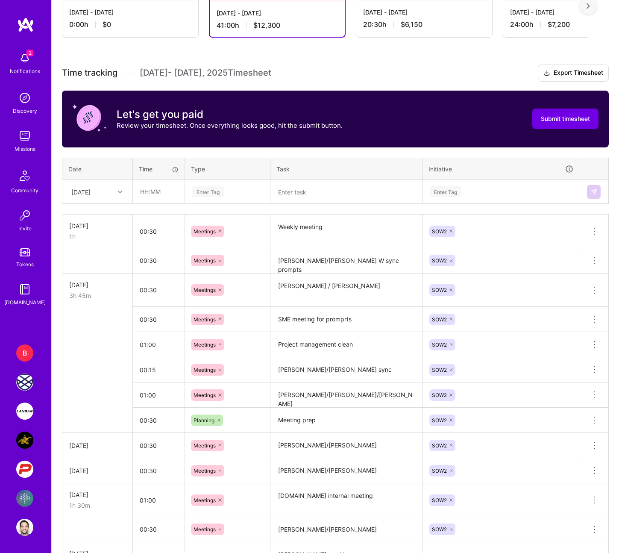
scroll to position [0, 0]
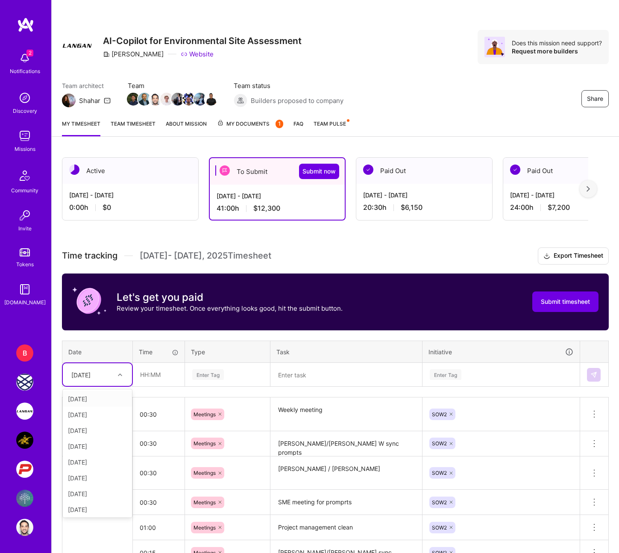
click at [111, 322] on div "[DATE]" at bounding box center [90, 374] width 47 height 14
click at [98, 322] on div "[DATE]" at bounding box center [97, 453] width 69 height 16
click at [153, 322] on input "text" at bounding box center [158, 374] width 51 height 23
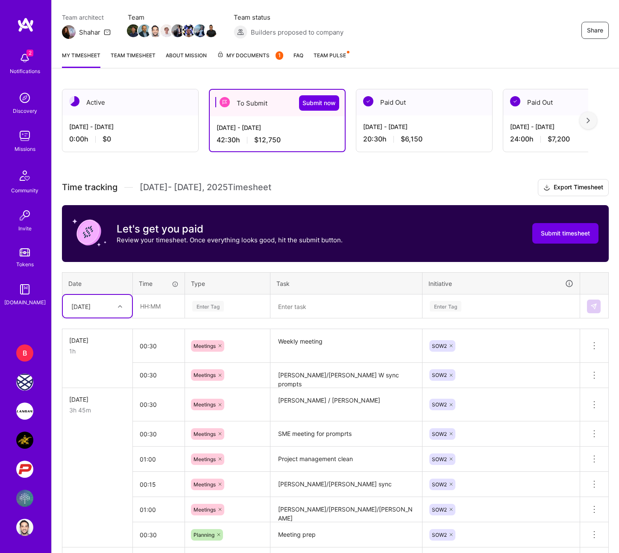
scroll to position [71, 0]
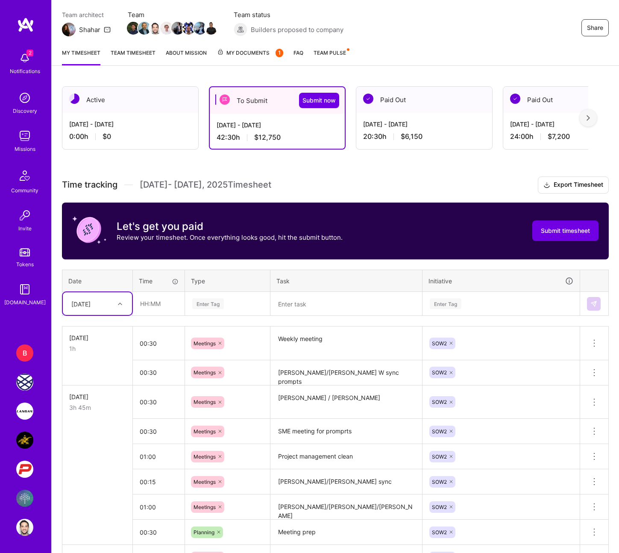
click at [124, 291] on th "Date" at bounding box center [97, 281] width 71 height 22
click at [124, 301] on div at bounding box center [121, 303] width 13 height 11
click at [93, 322] on div "[DATE]" at bounding box center [97, 380] width 69 height 16
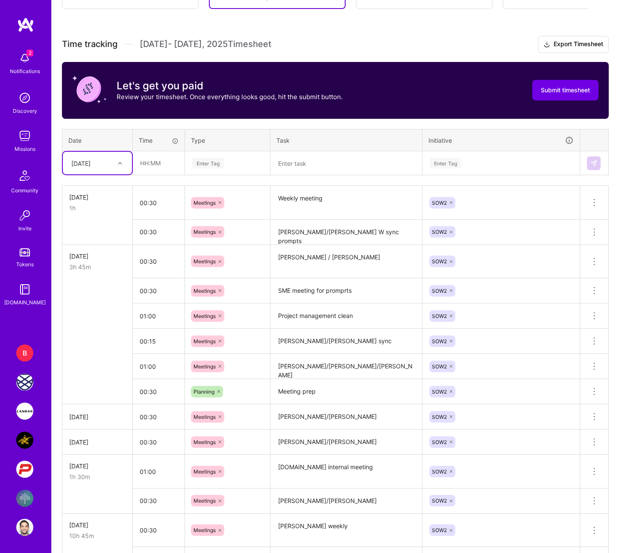
scroll to position [211, 0]
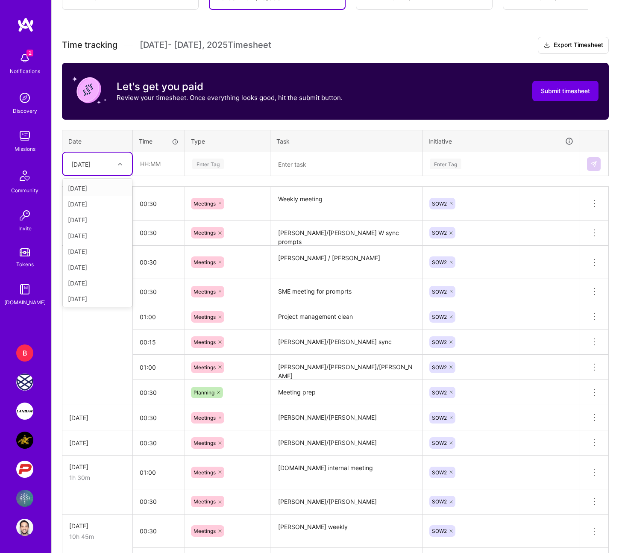
click at [121, 160] on div at bounding box center [121, 164] width 13 height 11
click at [112, 272] on div "[DATE]" at bounding box center [97, 279] width 69 height 16
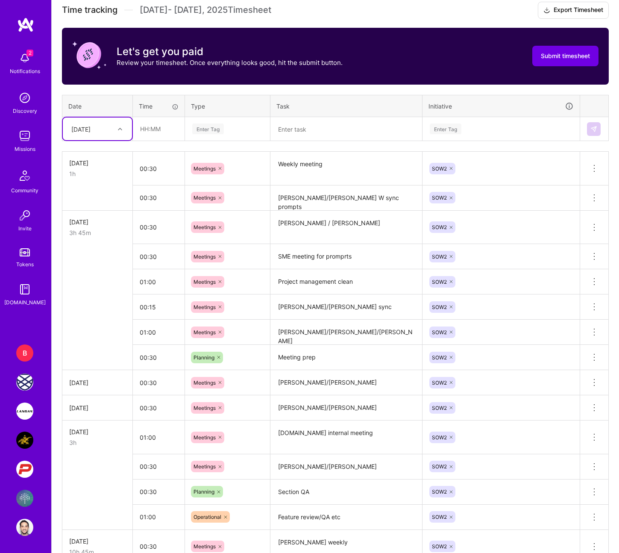
scroll to position [248, 0]
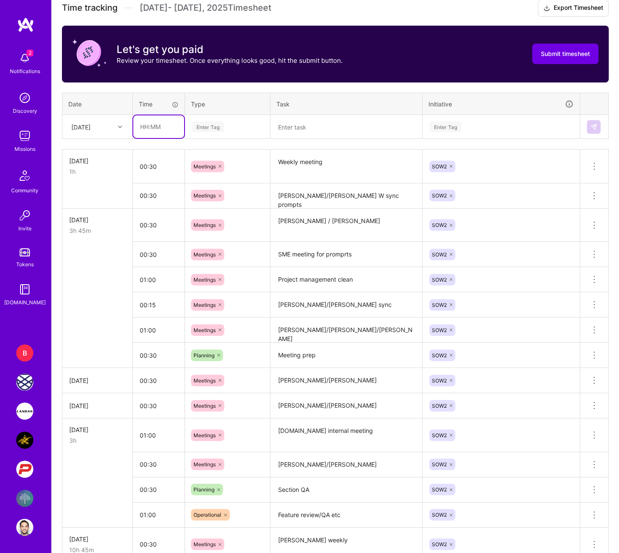
click at [176, 133] on input "text" at bounding box center [158, 126] width 51 height 23
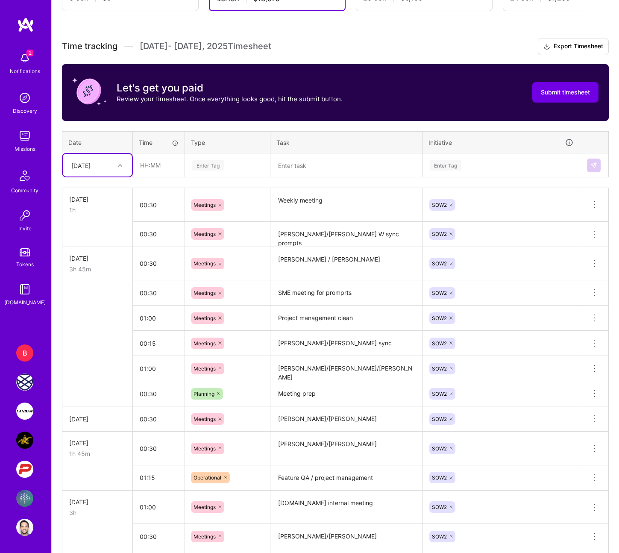
scroll to position [211, 0]
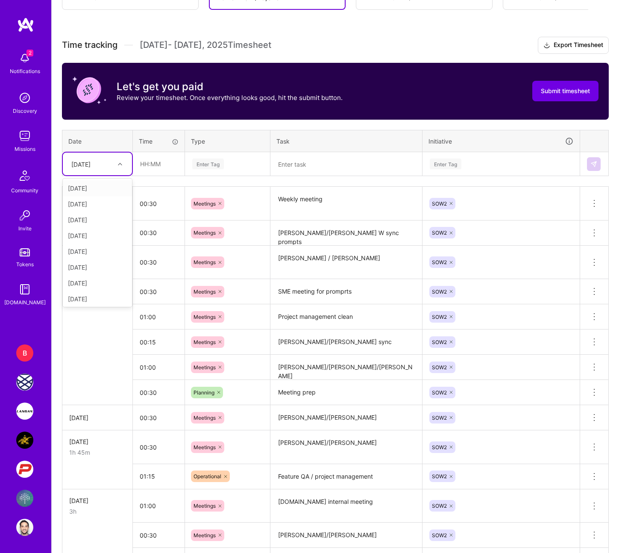
click at [128, 166] on div "[DATE]" at bounding box center [97, 164] width 69 height 23
click at [102, 270] on div "[DATE]" at bounding box center [97, 267] width 69 height 16
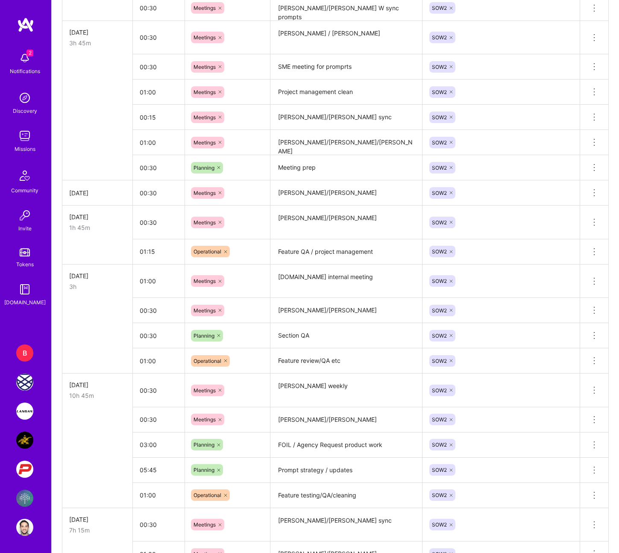
scroll to position [310, 0]
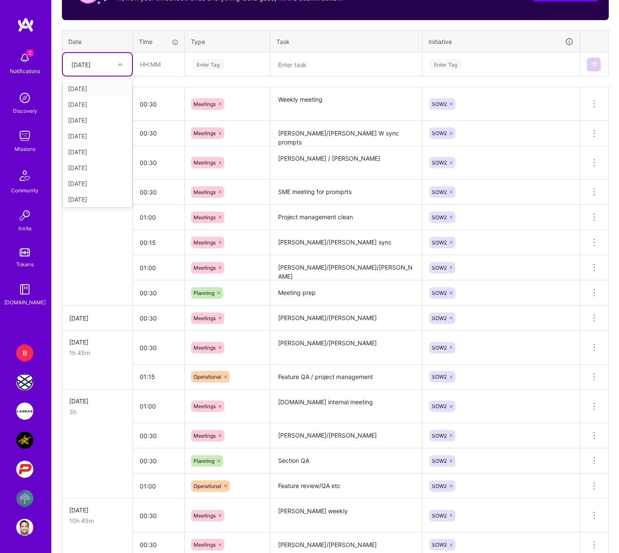
click at [109, 66] on div "[DATE]" at bounding box center [90, 64] width 47 height 14
click at [100, 189] on div "[DATE]" at bounding box center [97, 191] width 69 height 16
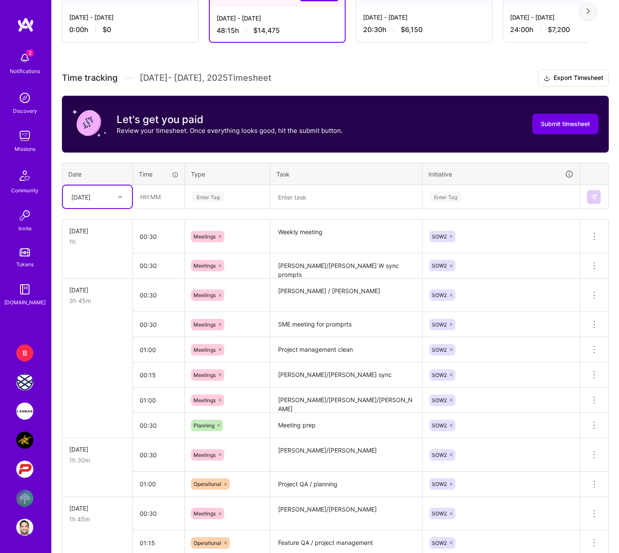
scroll to position [0, 0]
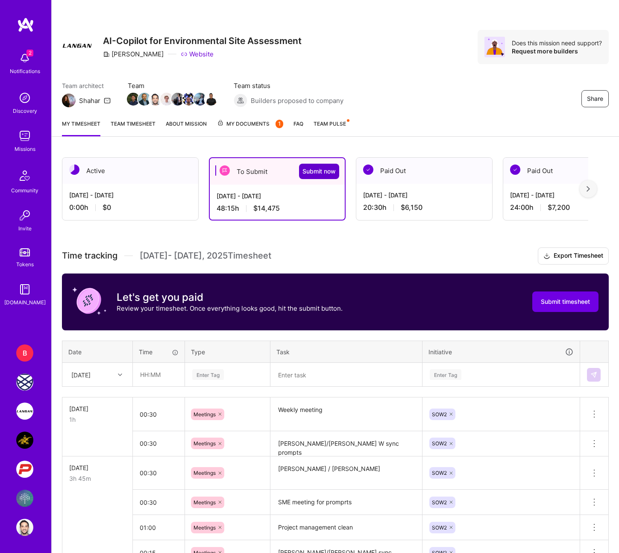
click at [318, 165] on button "Submit now" at bounding box center [319, 171] width 40 height 15
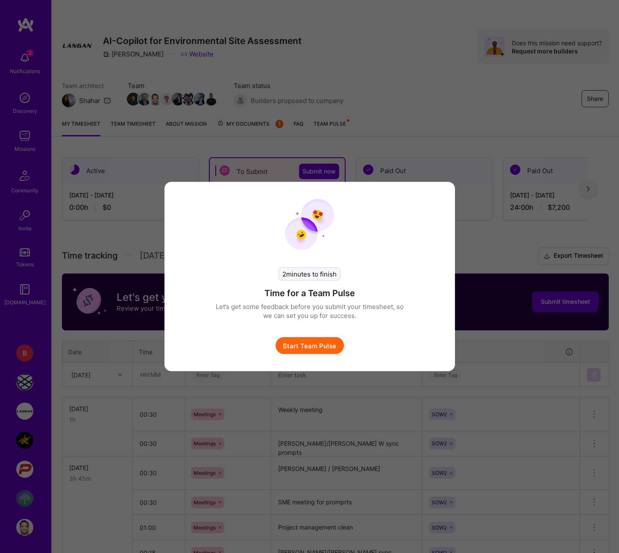
click at [448, 262] on div "2 minutes to finish Time for a Team Pulse Let’s get some feedback before you su…" at bounding box center [310, 276] width 291 height 189
click at [492, 254] on div "2 minutes to finish Time for a Team Pulse Let’s get some feedback before you su…" at bounding box center [309, 276] width 619 height 553
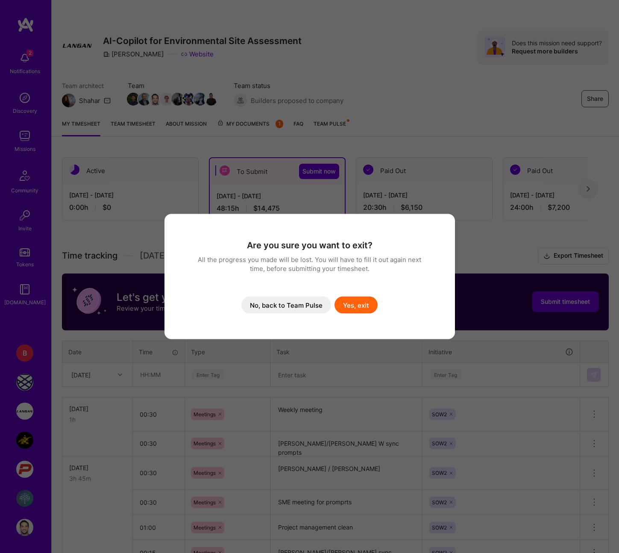
click at [343, 306] on button "Yes, exit" at bounding box center [356, 305] width 43 height 17
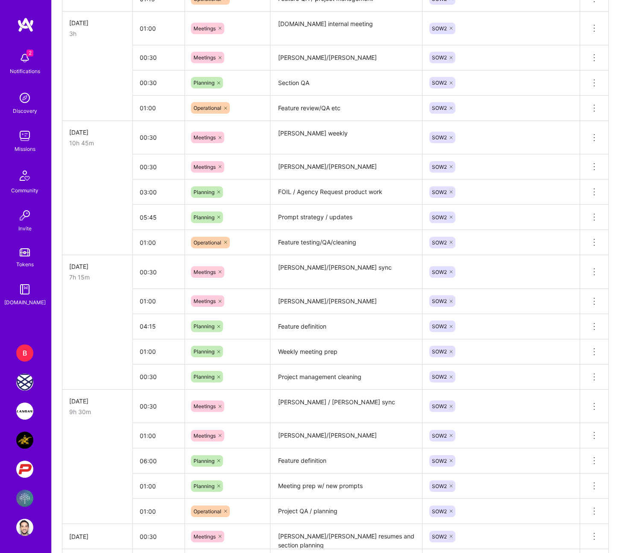
scroll to position [723, 0]
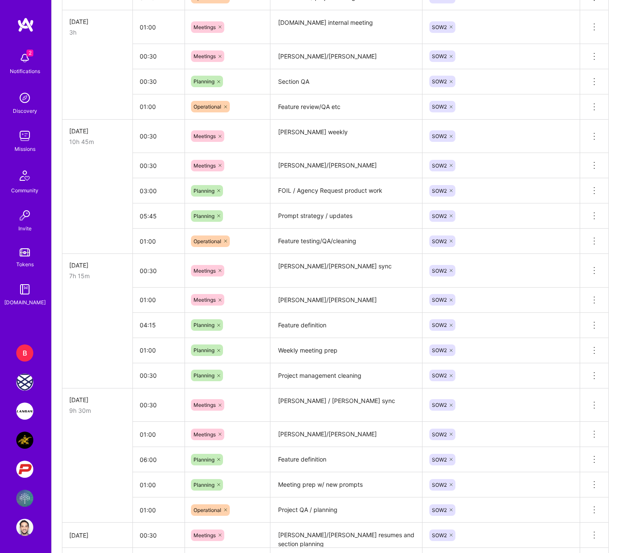
click at [338, 322] on textarea "Feature definition" at bounding box center [346, 326] width 150 height 24
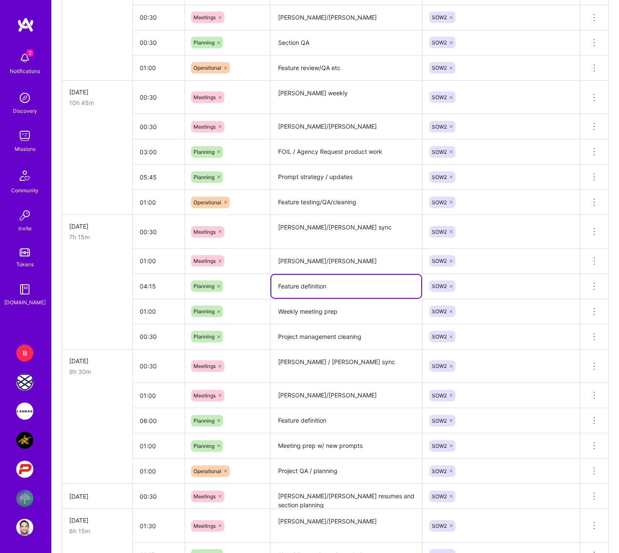
scroll to position [765, 0]
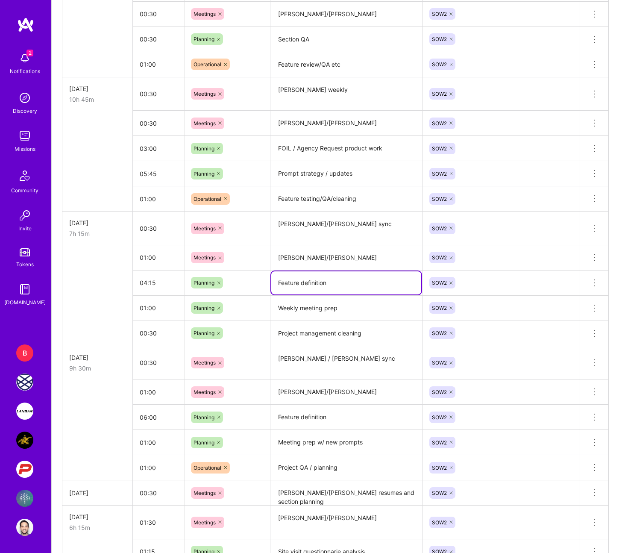
click at [329, 322] on textarea "Feature definition" at bounding box center [346, 418] width 150 height 24
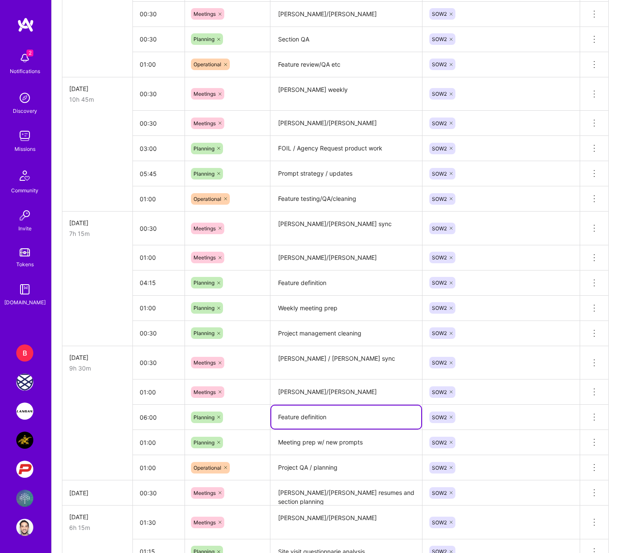
click at [329, 322] on textarea "Feature definition" at bounding box center [346, 417] width 150 height 23
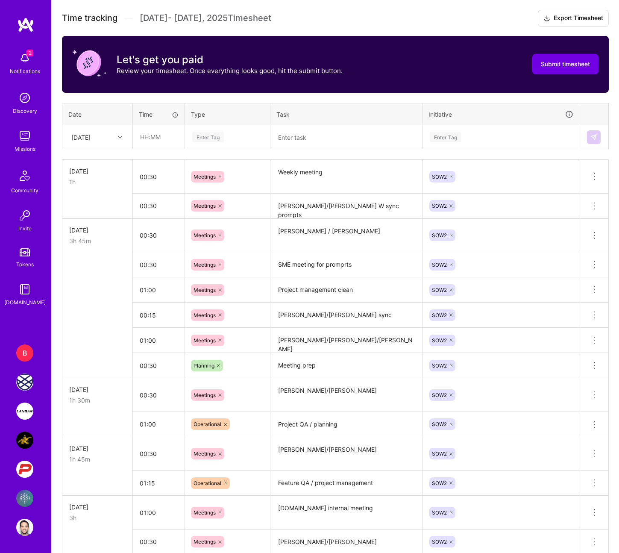
scroll to position [238, 0]
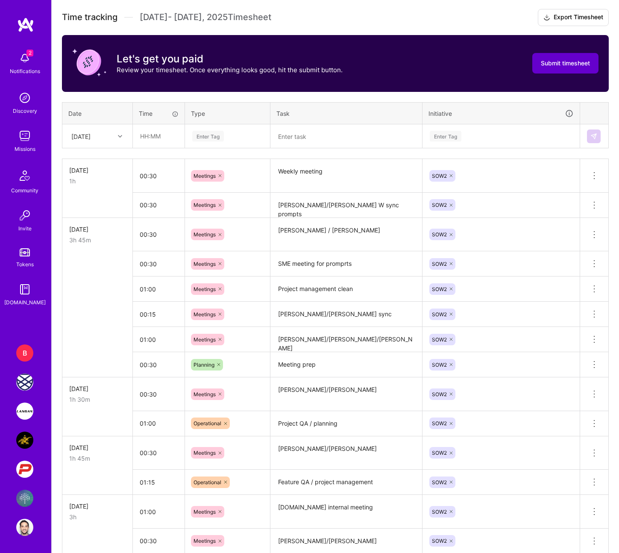
click at [555, 63] on span "Submit timesheet" at bounding box center [565, 63] width 49 height 9
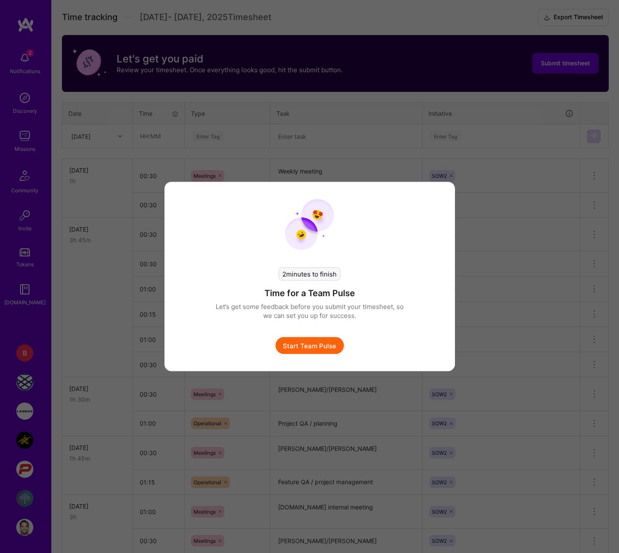
click at [319, 322] on button "Start Team Pulse" at bounding box center [310, 345] width 68 height 17
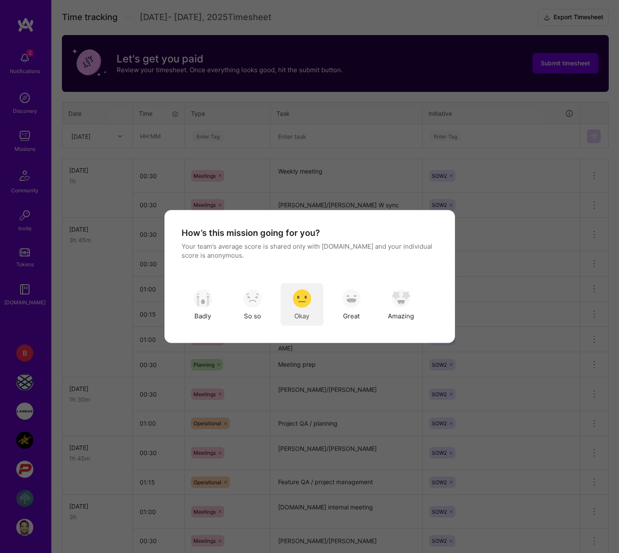
click at [315, 305] on div "Okay" at bounding box center [302, 304] width 43 height 43
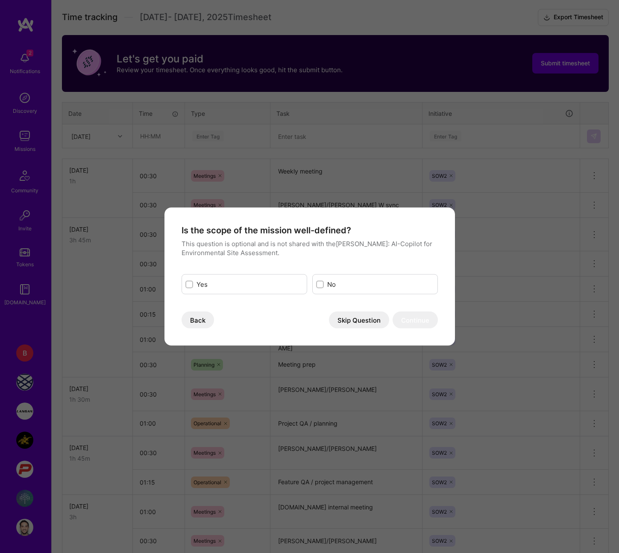
click at [253, 284] on label "Yes" at bounding box center [250, 284] width 107 height 9
click at [193, 284] on input "modal" at bounding box center [190, 285] width 6 height 6
click at [409, 322] on button "Continue" at bounding box center [415, 319] width 45 height 17
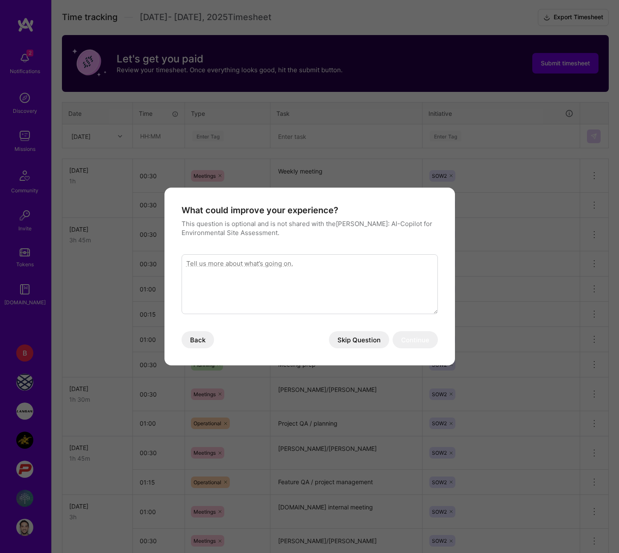
click at [368, 303] on textarea "modal" at bounding box center [310, 284] width 256 height 60
click at [366, 322] on button "Skip Question" at bounding box center [359, 339] width 60 height 17
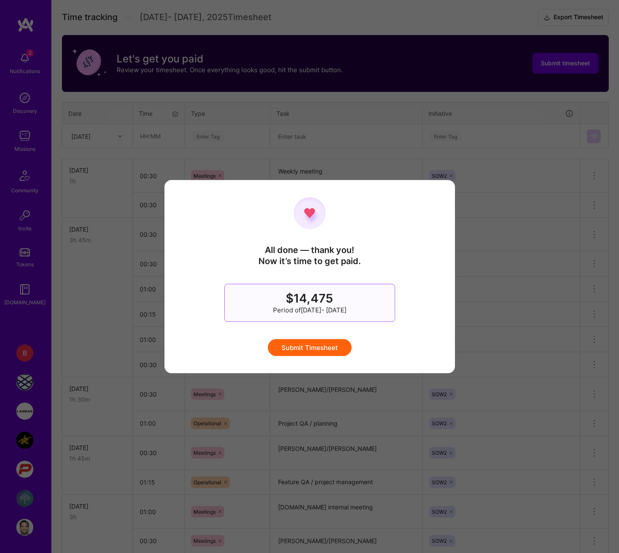
click at [330, 322] on button "Submit Timesheet" at bounding box center [310, 347] width 84 height 17
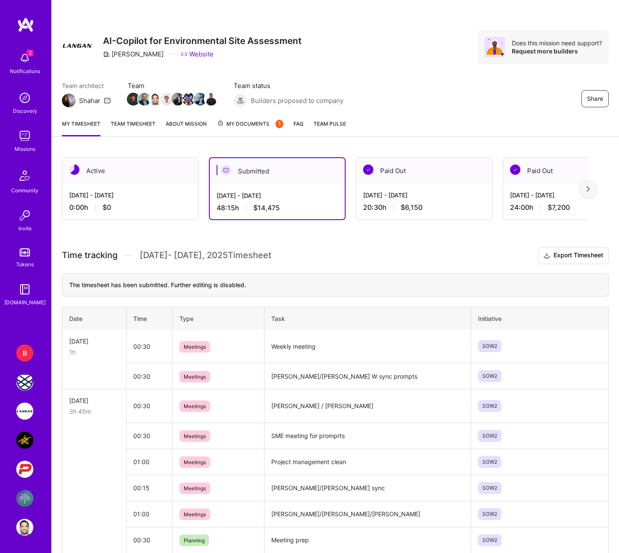
click at [31, 322] on img at bounding box center [24, 469] width 17 height 17
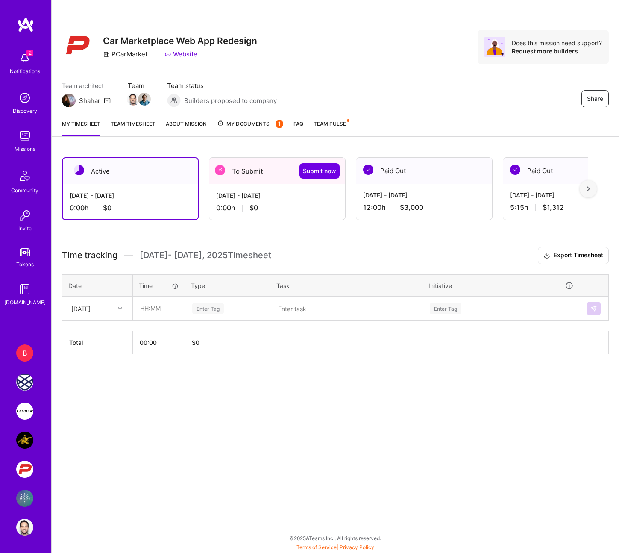
click at [282, 202] on div "[DATE] - [DATE] 0:00 h $0" at bounding box center [277, 201] width 136 height 35
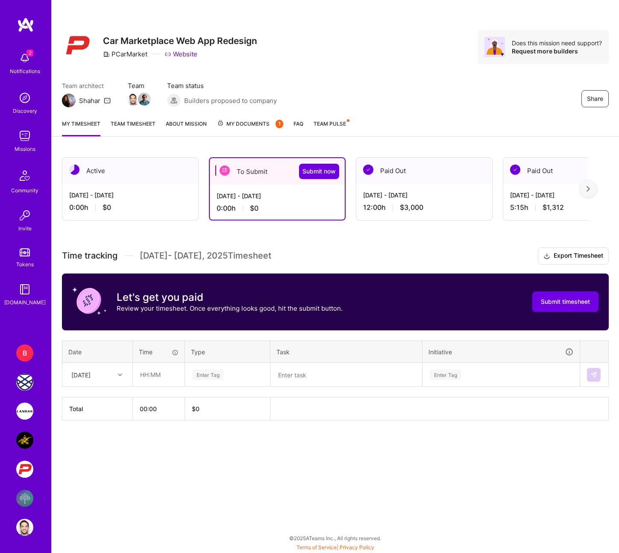
click at [117, 322] on div at bounding box center [121, 374] width 13 height 11
click at [113, 322] on div "[DATE]" at bounding box center [97, 399] width 69 height 16
click at [116, 322] on div "[DATE]" at bounding box center [97, 374] width 69 height 23
click at [102, 322] on div "[DATE]" at bounding box center [97, 508] width 69 height 16
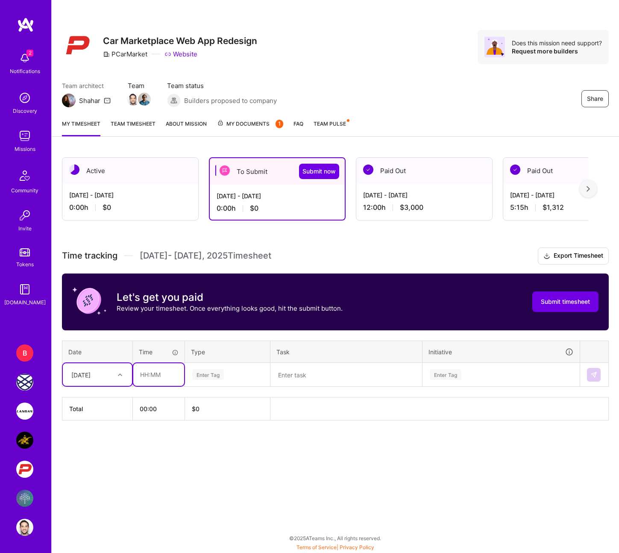
click at [156, 322] on input "text" at bounding box center [158, 374] width 51 height 23
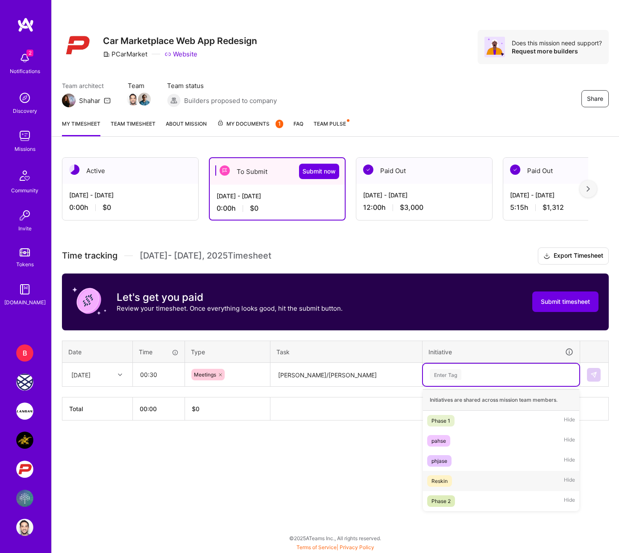
click at [426, 322] on div "Reskin Hide" at bounding box center [501, 481] width 156 height 20
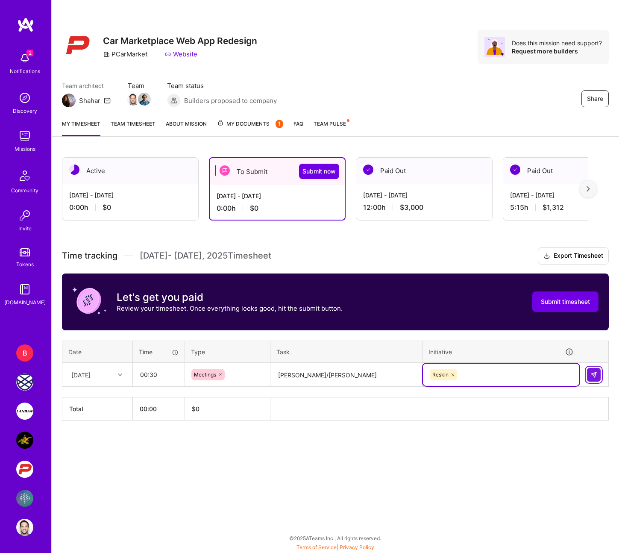
click at [595, 322] on button at bounding box center [594, 375] width 14 height 14
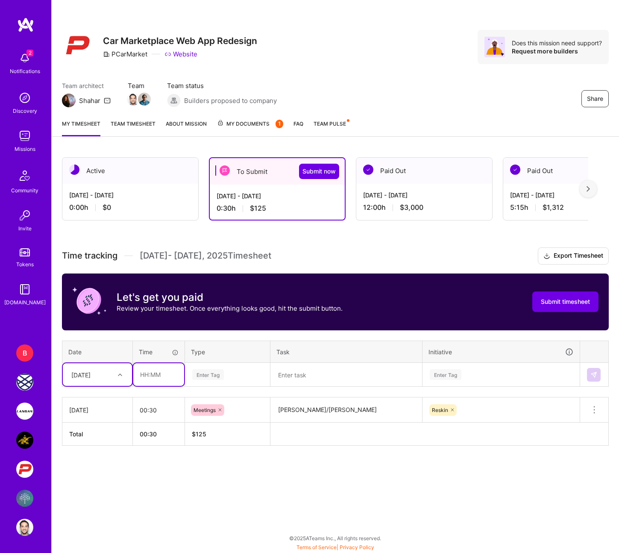
click at [166, 322] on input "text" at bounding box center [158, 374] width 51 height 23
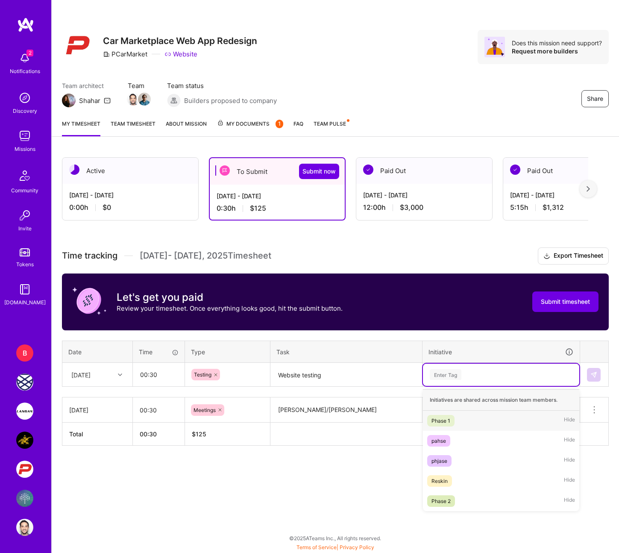
click at [453, 322] on div "Enter Tag" at bounding box center [446, 374] width 32 height 13
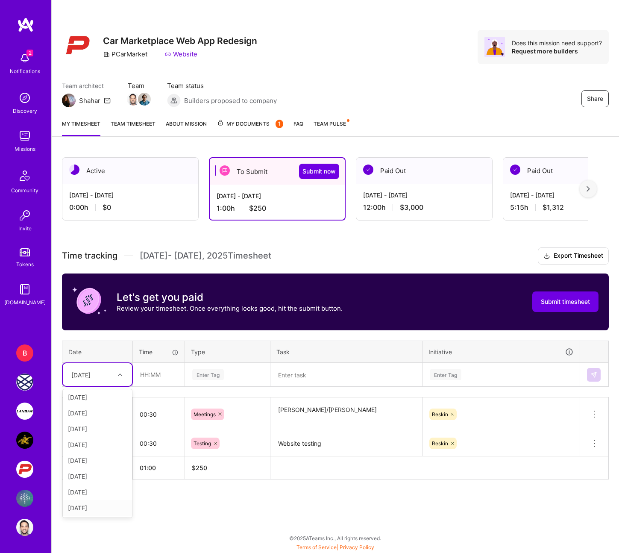
click at [89, 322] on div "[DATE]" at bounding box center [97, 508] width 69 height 16
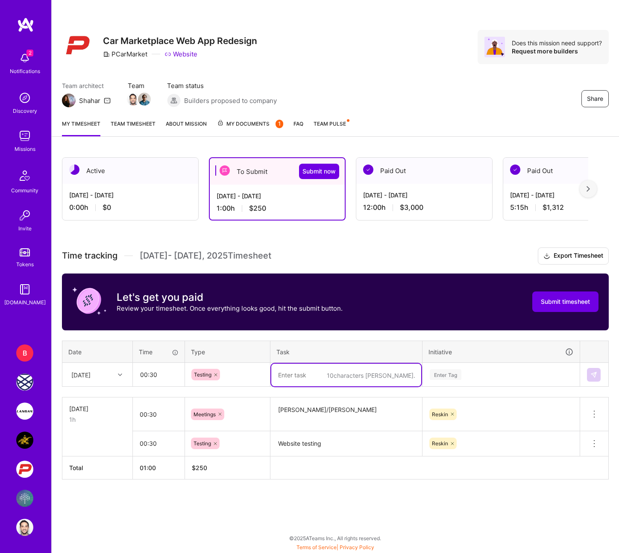
paste textarea "Website testing"
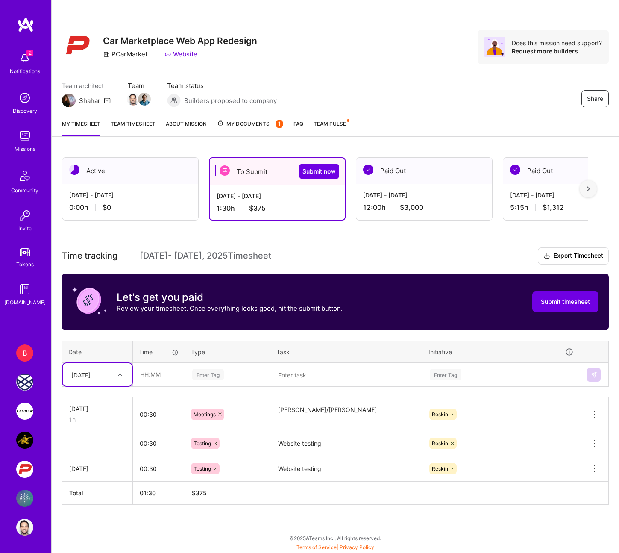
click at [116, 322] on div at bounding box center [121, 374] width 13 height 11
click at [99, 322] on div "[DATE]" at bounding box center [97, 492] width 69 height 16
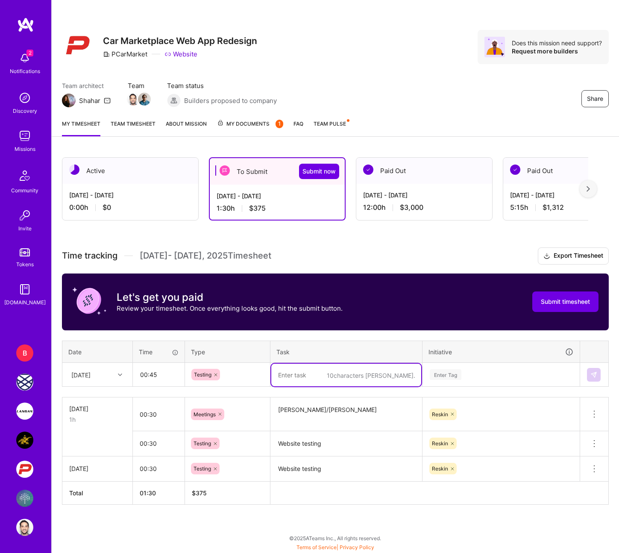
paste textarea "Website testing"
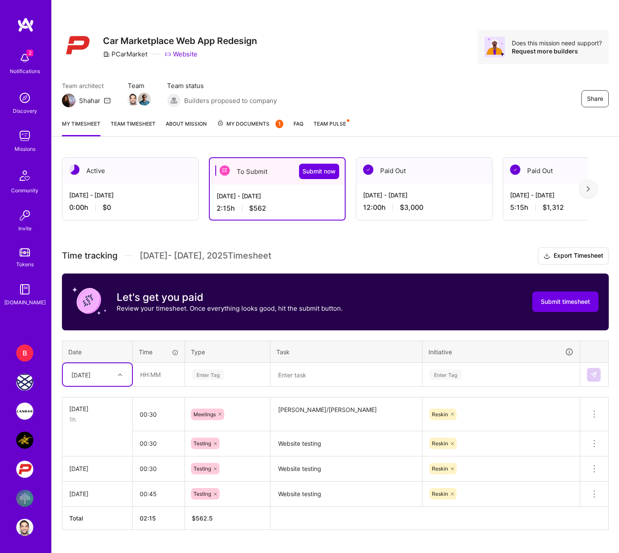
click at [118, 322] on icon at bounding box center [120, 375] width 4 height 4
click at [77, 322] on div "[DATE]" at bounding box center [97, 480] width 69 height 16
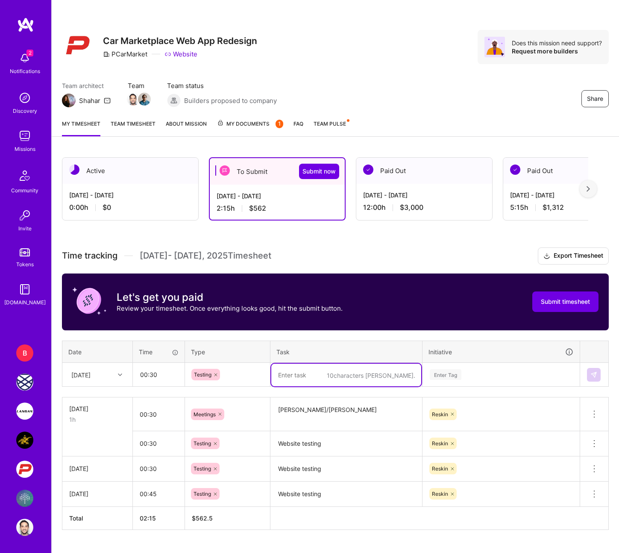
paste textarea "Website testing"
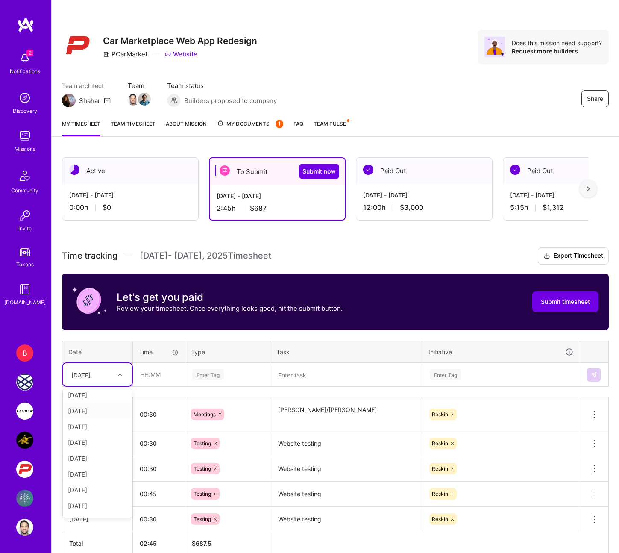
scroll to position [59, 0]
click at [82, 322] on div "[DATE]" at bounding box center [97, 467] width 69 height 16
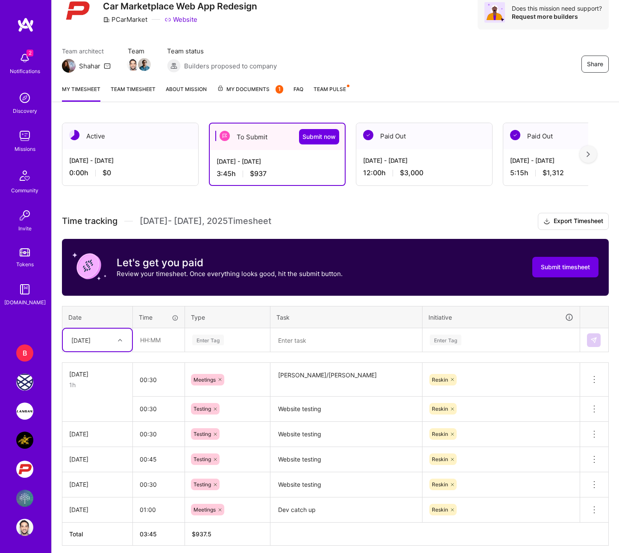
scroll to position [37, 0]
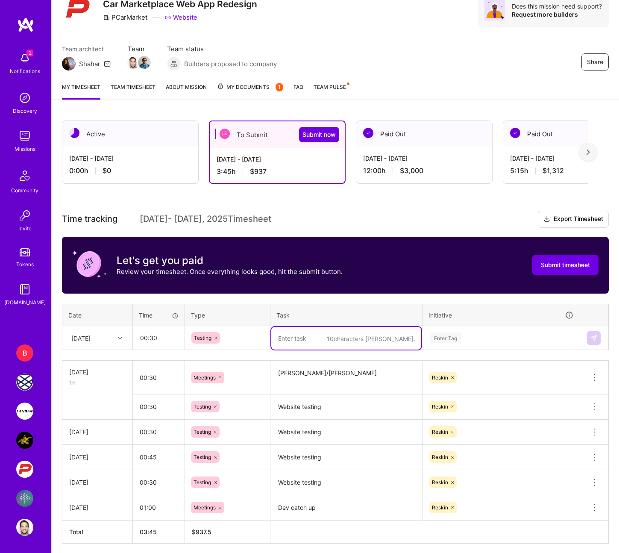
paste textarea "Website testing"
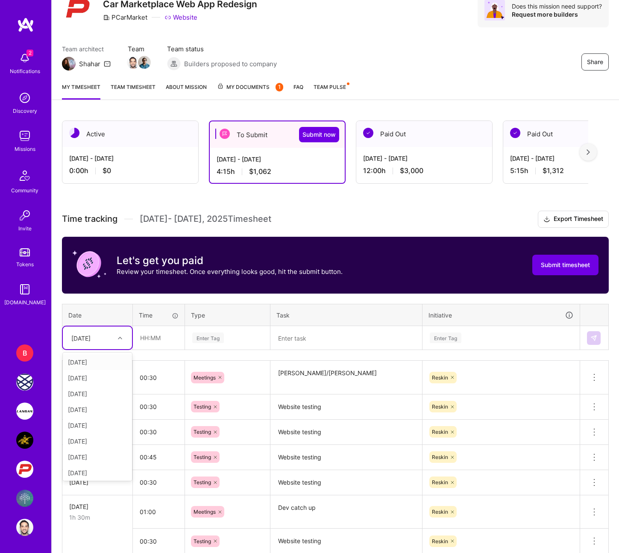
click at [120, 322] on div at bounding box center [121, 337] width 13 height 11
click at [99, 322] on div "[DATE]" at bounding box center [97, 376] width 69 height 16
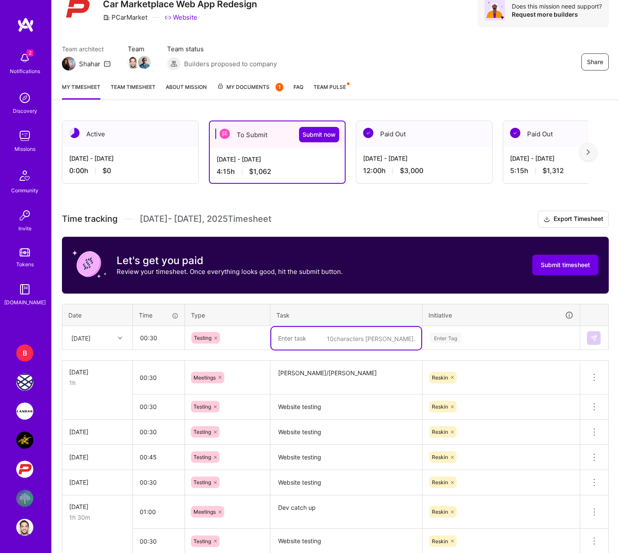
paste textarea "Website testing"
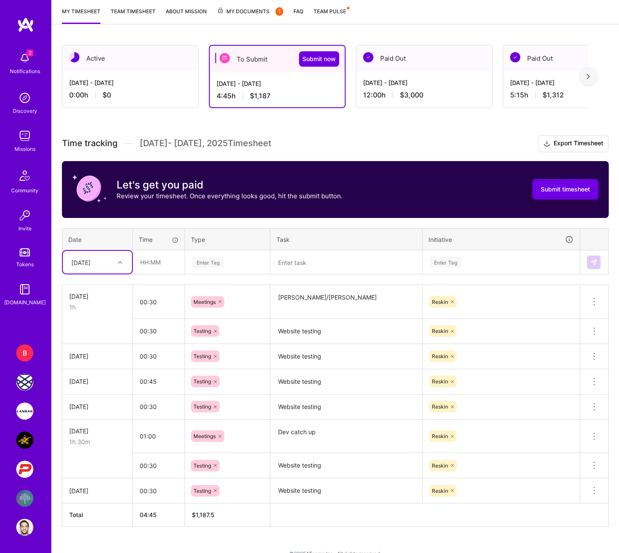
scroll to position [113, 0]
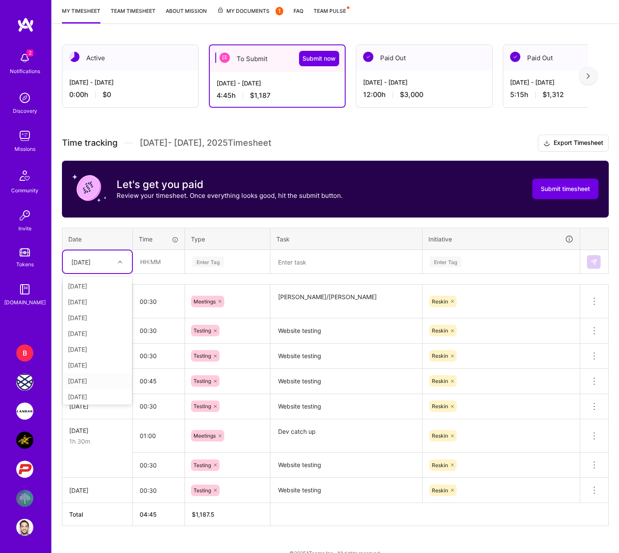
click at [92, 322] on div "[DATE]" at bounding box center [97, 381] width 69 height 16
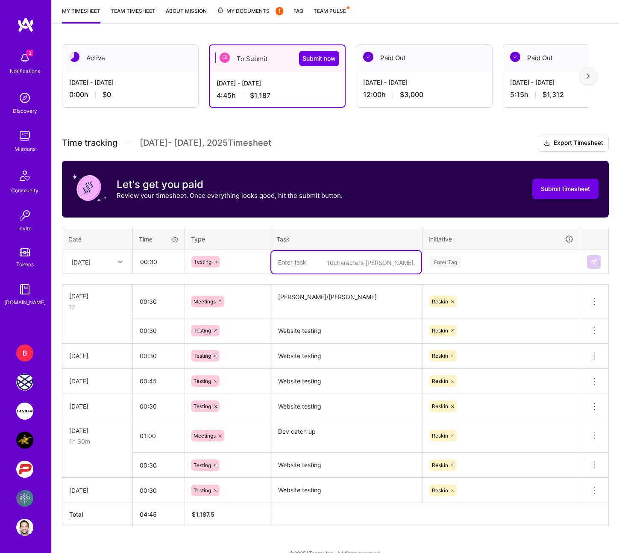
paste textarea "Website testing"
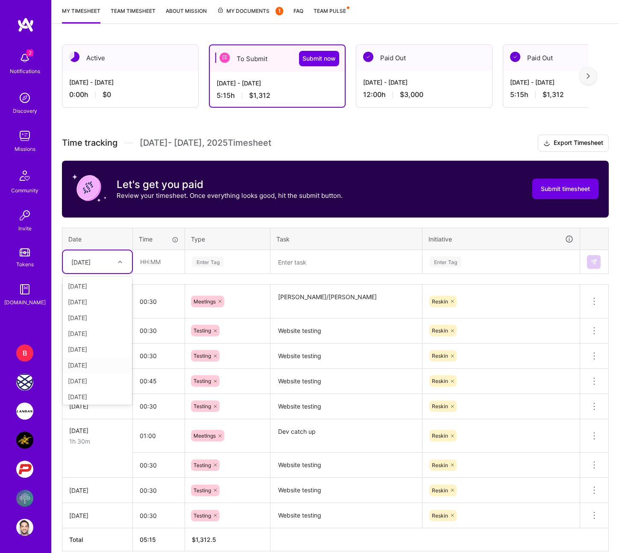
click at [103, 322] on div "[DATE]" at bounding box center [97, 365] width 69 height 16
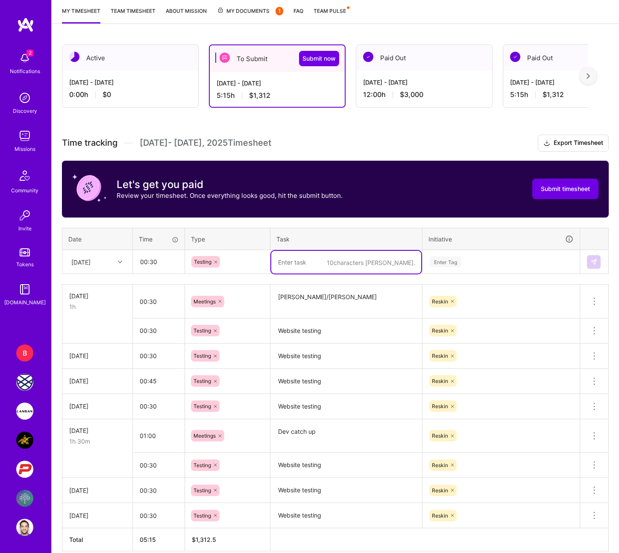
paste textarea "Website testing"
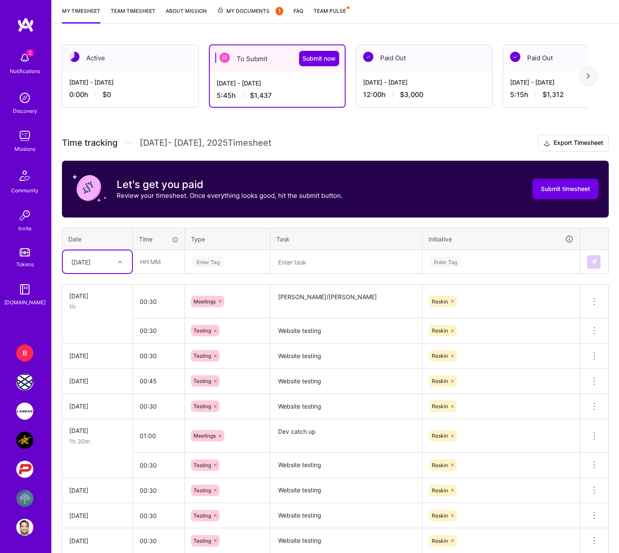
click at [120, 255] on div at bounding box center [121, 262] width 13 height 14
click at [95, 320] on div "[DATE]" at bounding box center [97, 318] width 69 height 16
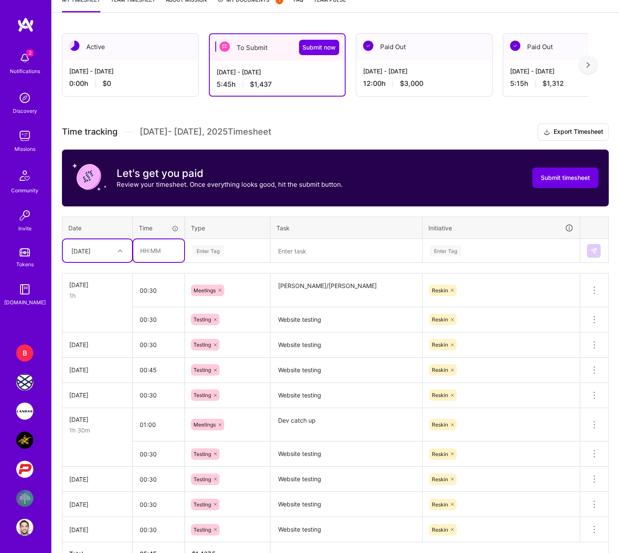
click at [176, 246] on input "text" at bounding box center [158, 250] width 51 height 23
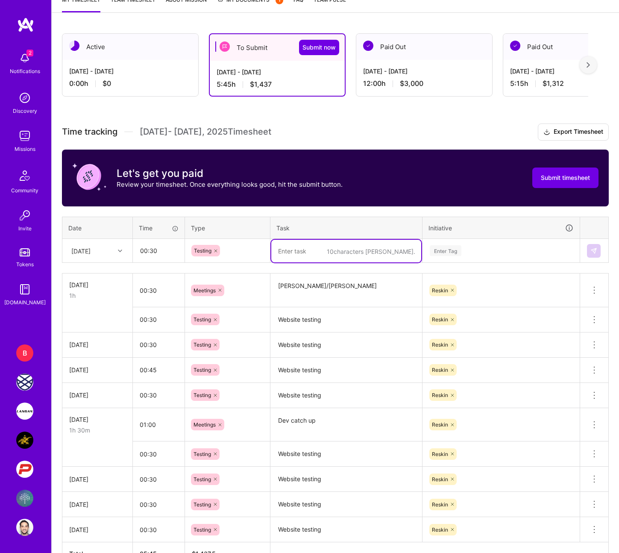
paste textarea "Website testing"
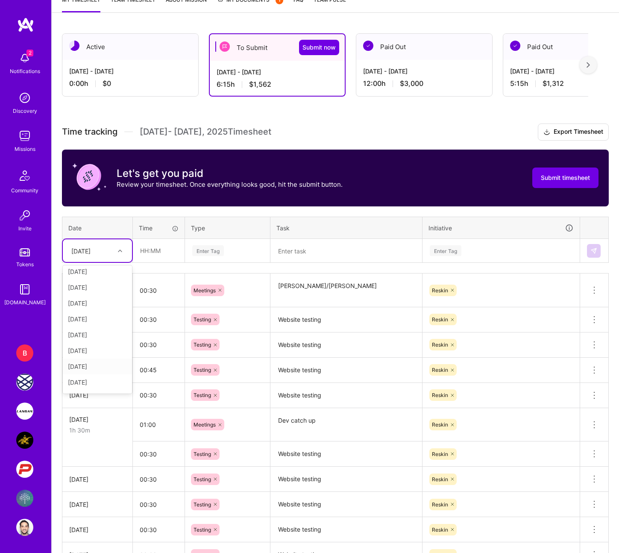
scroll to position [0, 0]
click at [99, 293] on div "[DATE]" at bounding box center [97, 291] width 69 height 16
click at [146, 252] on input "text" at bounding box center [158, 250] width 51 height 23
click at [104, 254] on div "[DATE]" at bounding box center [90, 251] width 47 height 14
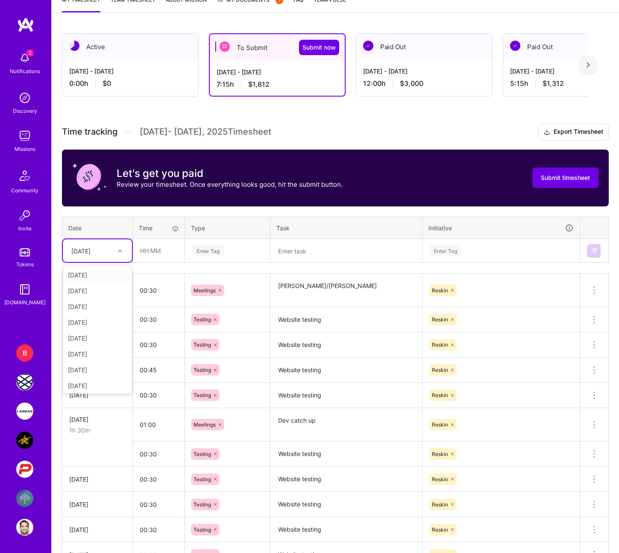
click at [93, 277] on div "[DATE]" at bounding box center [97, 275] width 69 height 16
click at [153, 254] on input "text" at bounding box center [158, 250] width 51 height 23
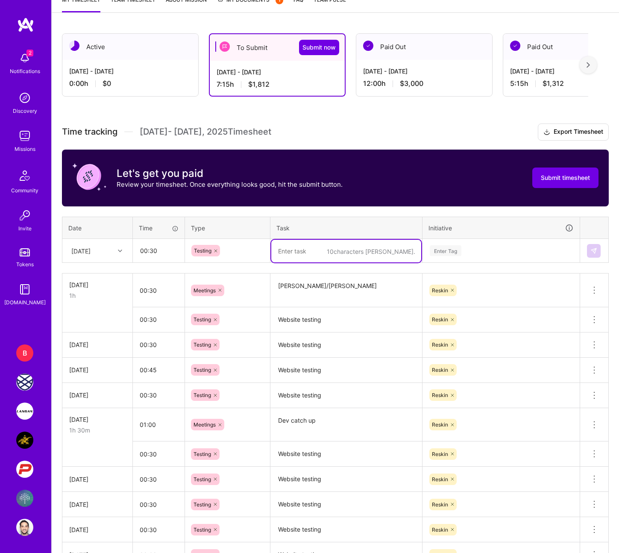
paste textarea "Website testing"
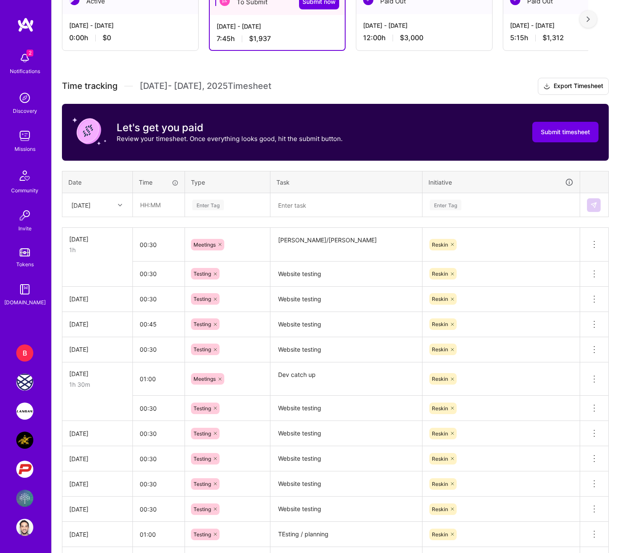
scroll to position [172, 0]
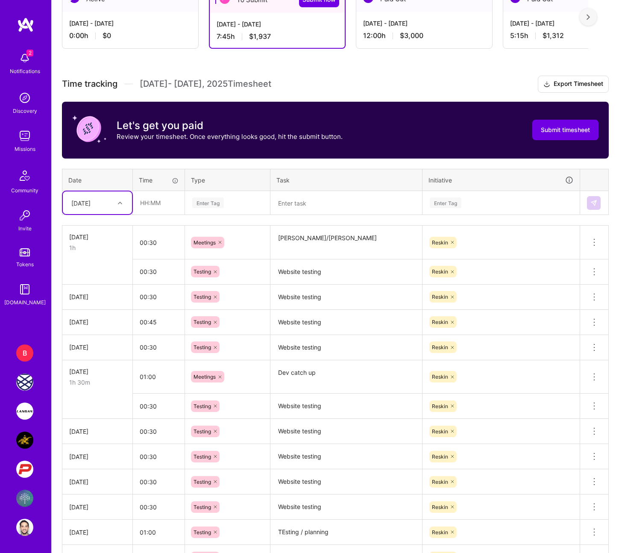
click at [109, 205] on div "[DATE]" at bounding box center [90, 203] width 47 height 14
click at [103, 247] on div "[DATE]" at bounding box center [97, 243] width 69 height 16
click at [161, 203] on input "text" at bounding box center [158, 202] width 51 height 23
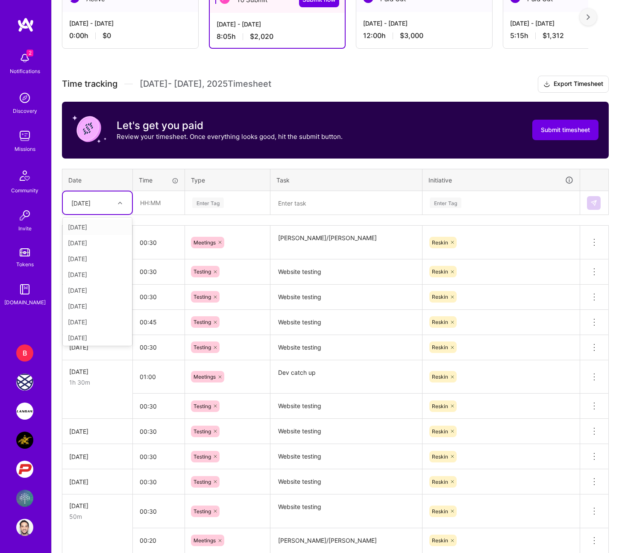
click at [114, 203] on div "[DATE]" at bounding box center [90, 203] width 47 height 14
click at [101, 306] on div "[DATE]" at bounding box center [97, 306] width 69 height 16
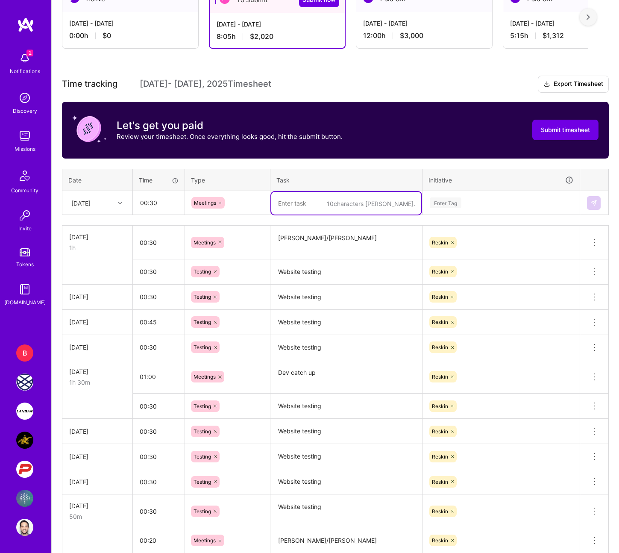
paste textarea "[PERSON_NAME]/[PERSON_NAME]"
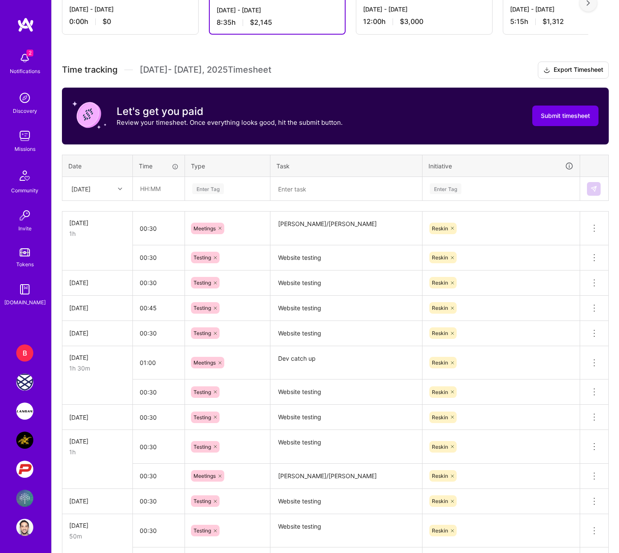
scroll to position [186, 0]
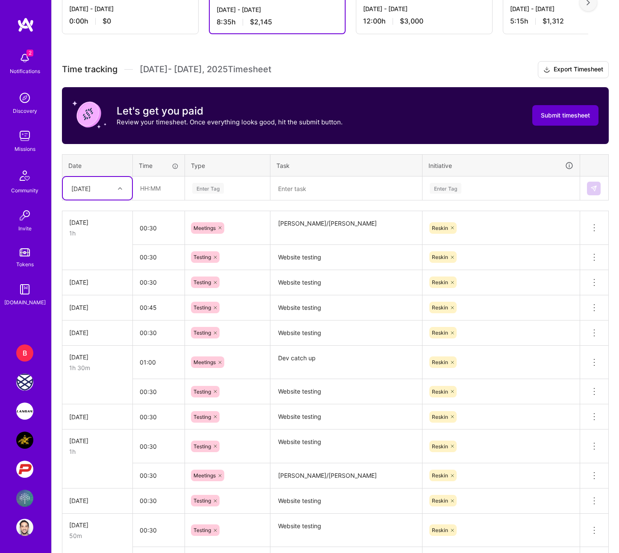
click at [564, 121] on button "Submit timesheet" at bounding box center [565, 115] width 66 height 21
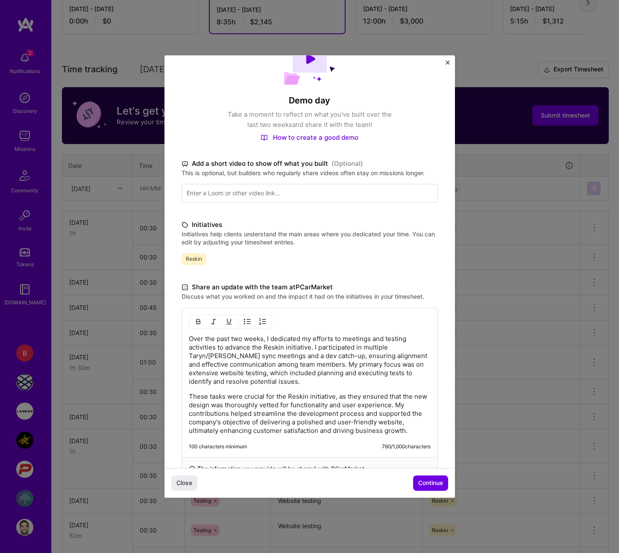
scroll to position [41, 0]
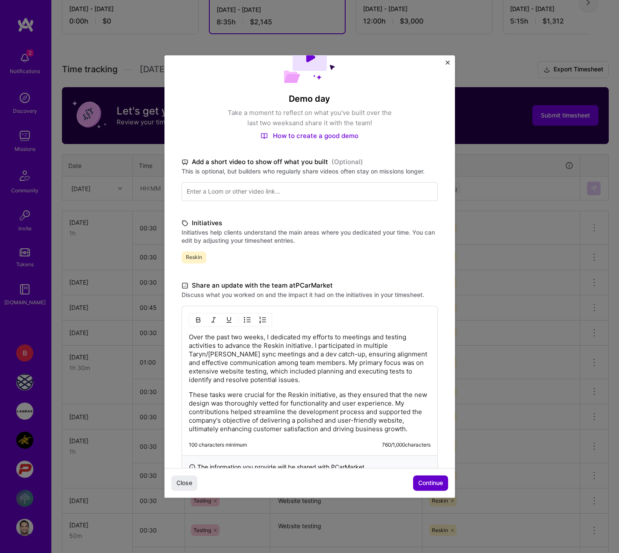
click at [429, 322] on span "Continue" at bounding box center [430, 483] width 25 height 9
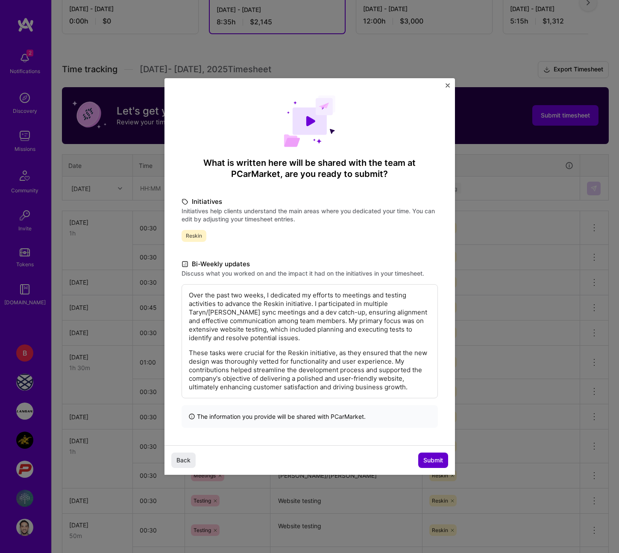
click at [424, 322] on span "Submit" at bounding box center [433, 460] width 20 height 9
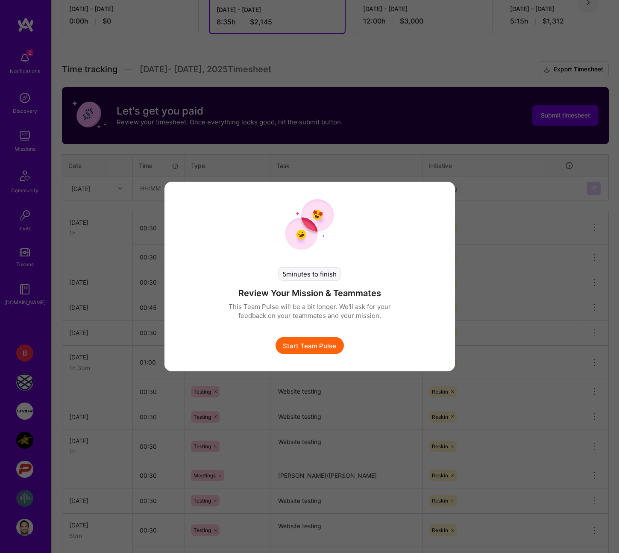
click at [312, 322] on button "Start Team Pulse" at bounding box center [310, 345] width 68 height 17
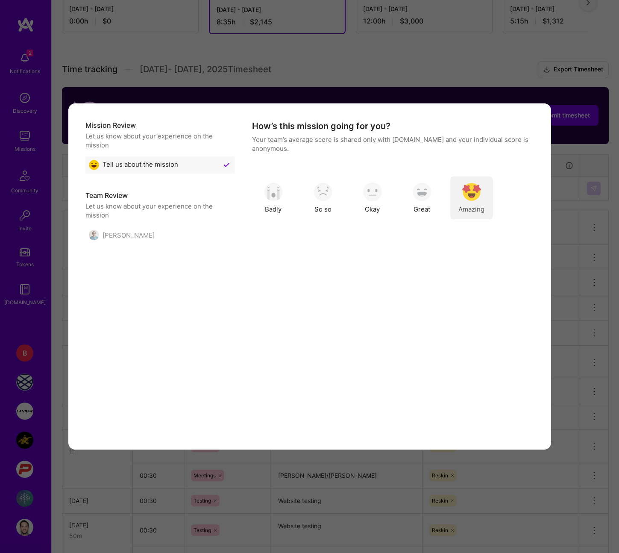
click at [473, 206] on span "Amazing" at bounding box center [471, 209] width 26 height 9
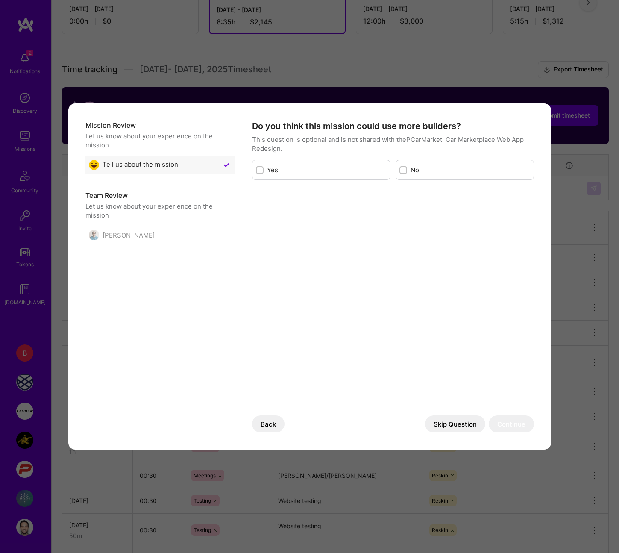
click at [431, 170] on label "No" at bounding box center [471, 169] width 120 height 9
click at [407, 170] on input "modal" at bounding box center [404, 171] width 6 height 6
click at [511, 322] on button "Continue" at bounding box center [511, 423] width 45 height 17
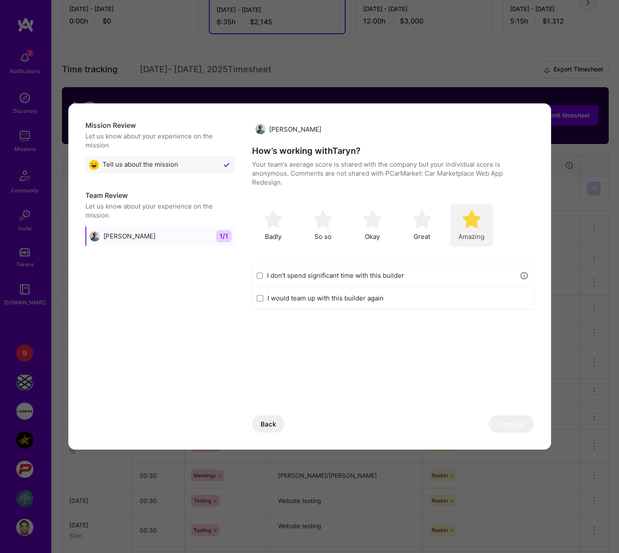
click at [467, 227] on img "modal" at bounding box center [471, 219] width 19 height 19
click at [372, 301] on label "I would team up with this builder again" at bounding box center [398, 298] width 262 height 9
click at [263, 301] on input "I would team up with this builder again" at bounding box center [260, 298] width 6 height 7
click at [507, 322] on button "Continue" at bounding box center [511, 423] width 45 height 17
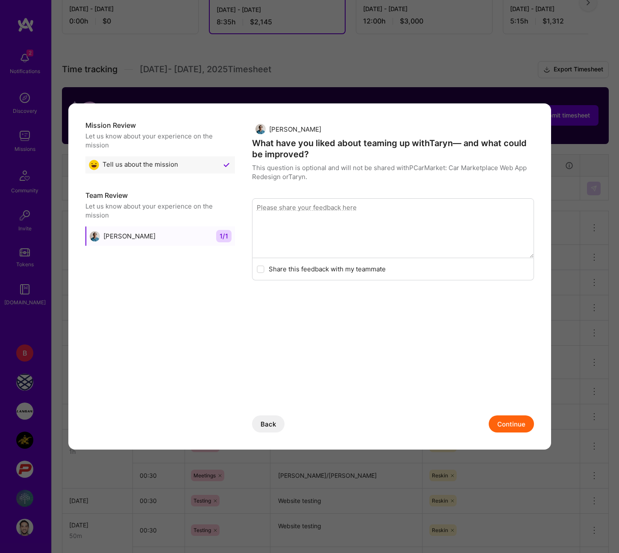
click at [508, 322] on button "Continue" at bounding box center [511, 423] width 45 height 17
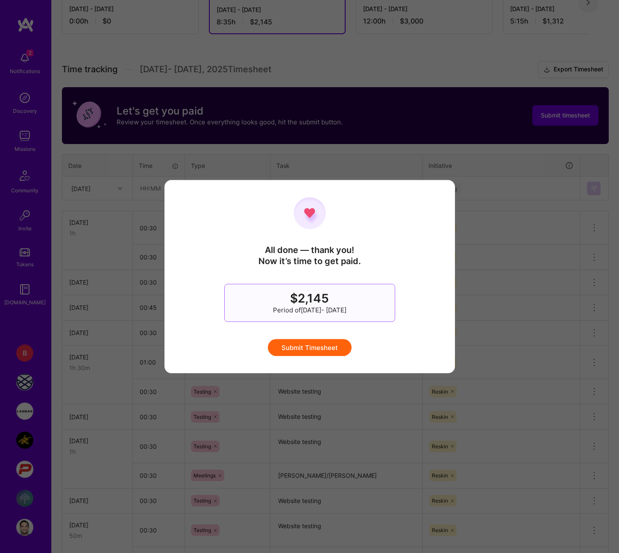
click at [314, 322] on button "Submit Timesheet" at bounding box center [310, 347] width 84 height 17
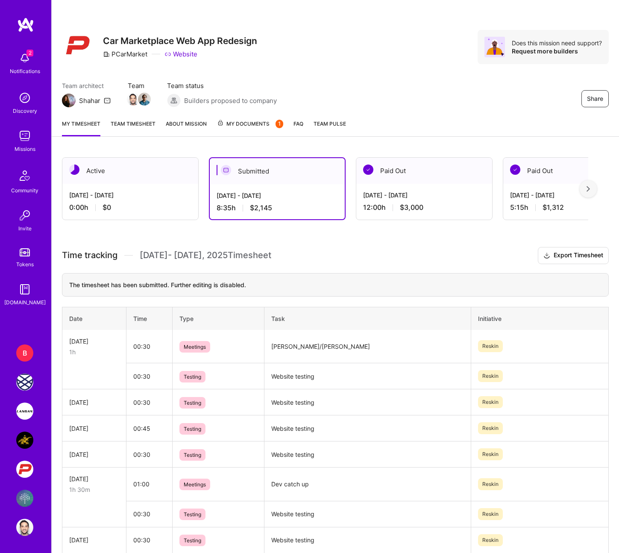
click at [29, 322] on img at bounding box center [24, 440] width 17 height 17
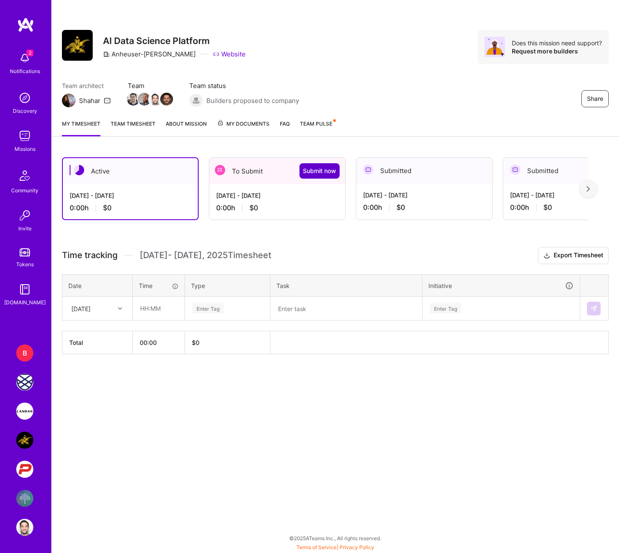
click at [320, 167] on span "Submit now" at bounding box center [319, 171] width 33 height 9
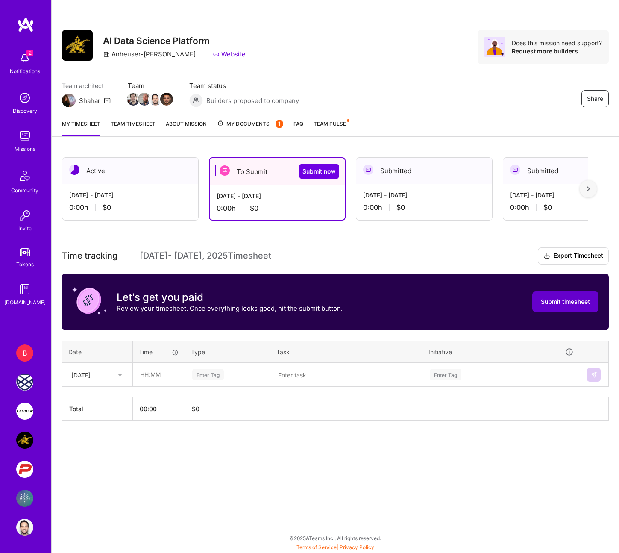
click at [571, 309] on button "Submit timesheet" at bounding box center [565, 301] width 66 height 21
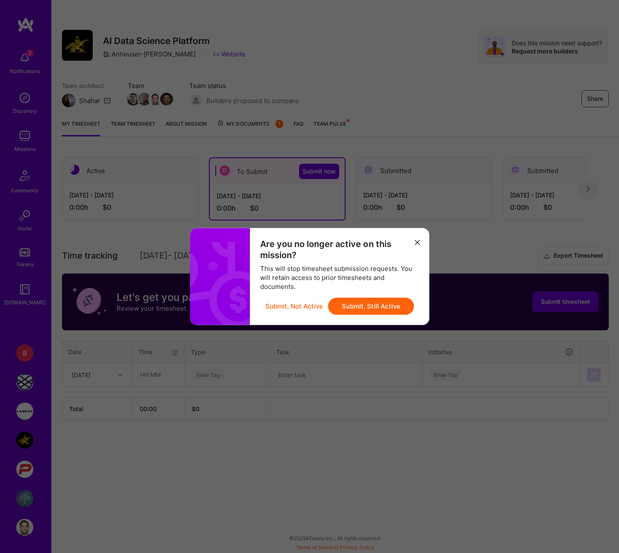
drag, startPoint x: 397, startPoint y: 303, endPoint x: 286, endPoint y: 298, distance: 111.2
click at [287, 298] on div "Submit, Not Active Submit, Still Active" at bounding box center [339, 306] width 159 height 17
click at [287, 306] on button "Submit, Not Active" at bounding box center [294, 306] width 58 height 17
